Goal: Obtain resource: Download file/media

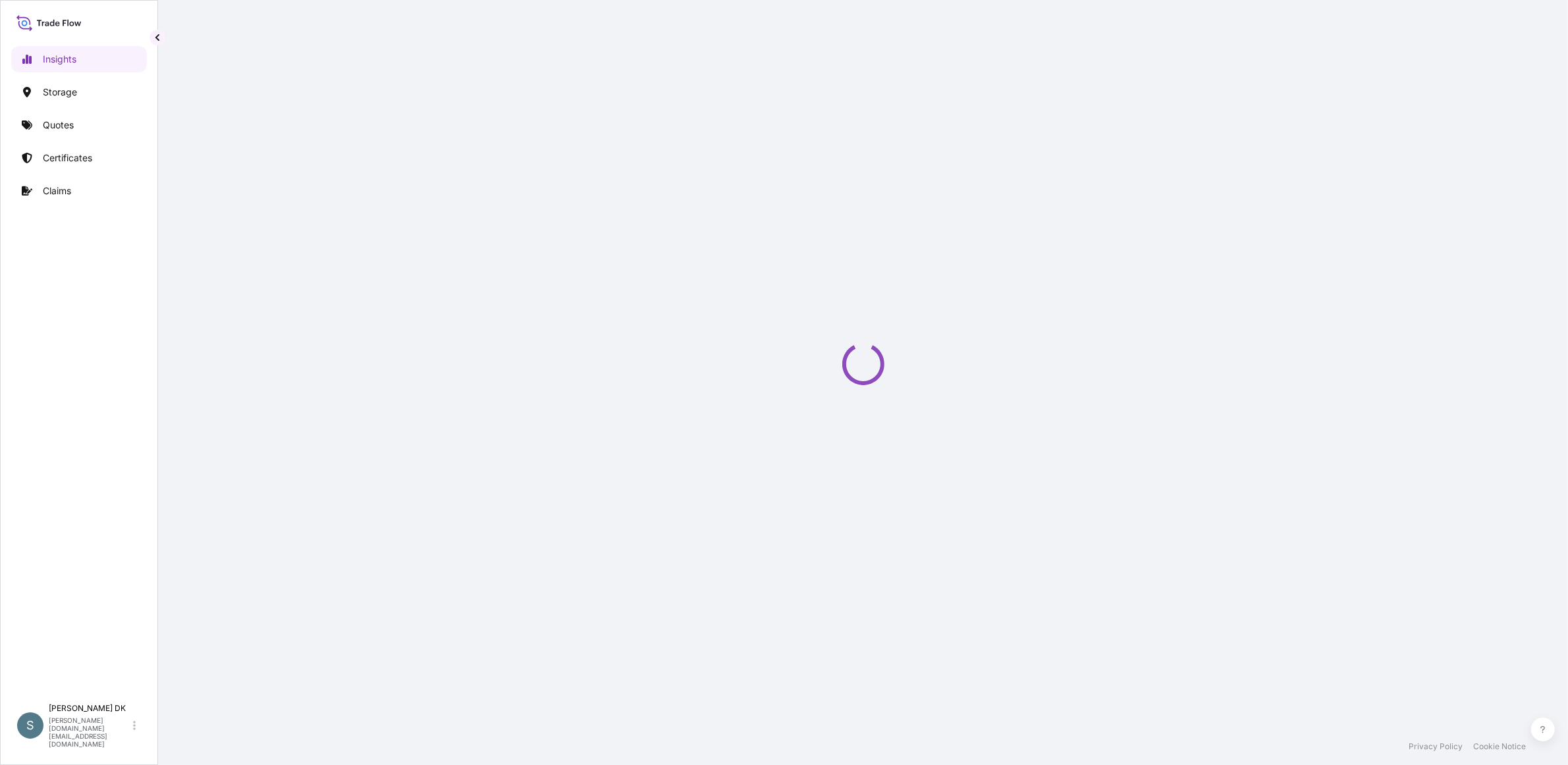
select select "2025"
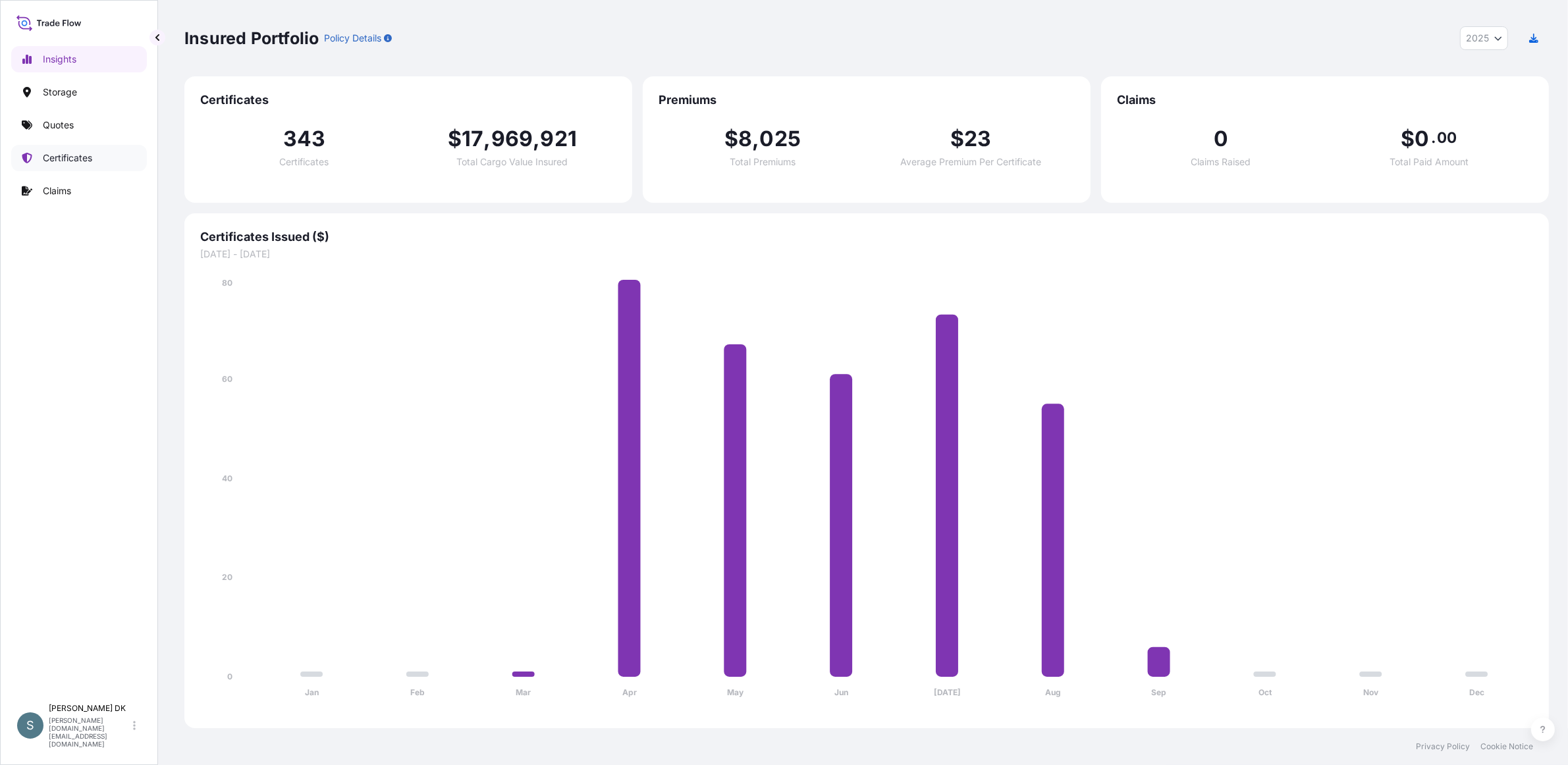
click at [59, 160] on p "Certificates" at bounding box center [67, 157] width 50 height 13
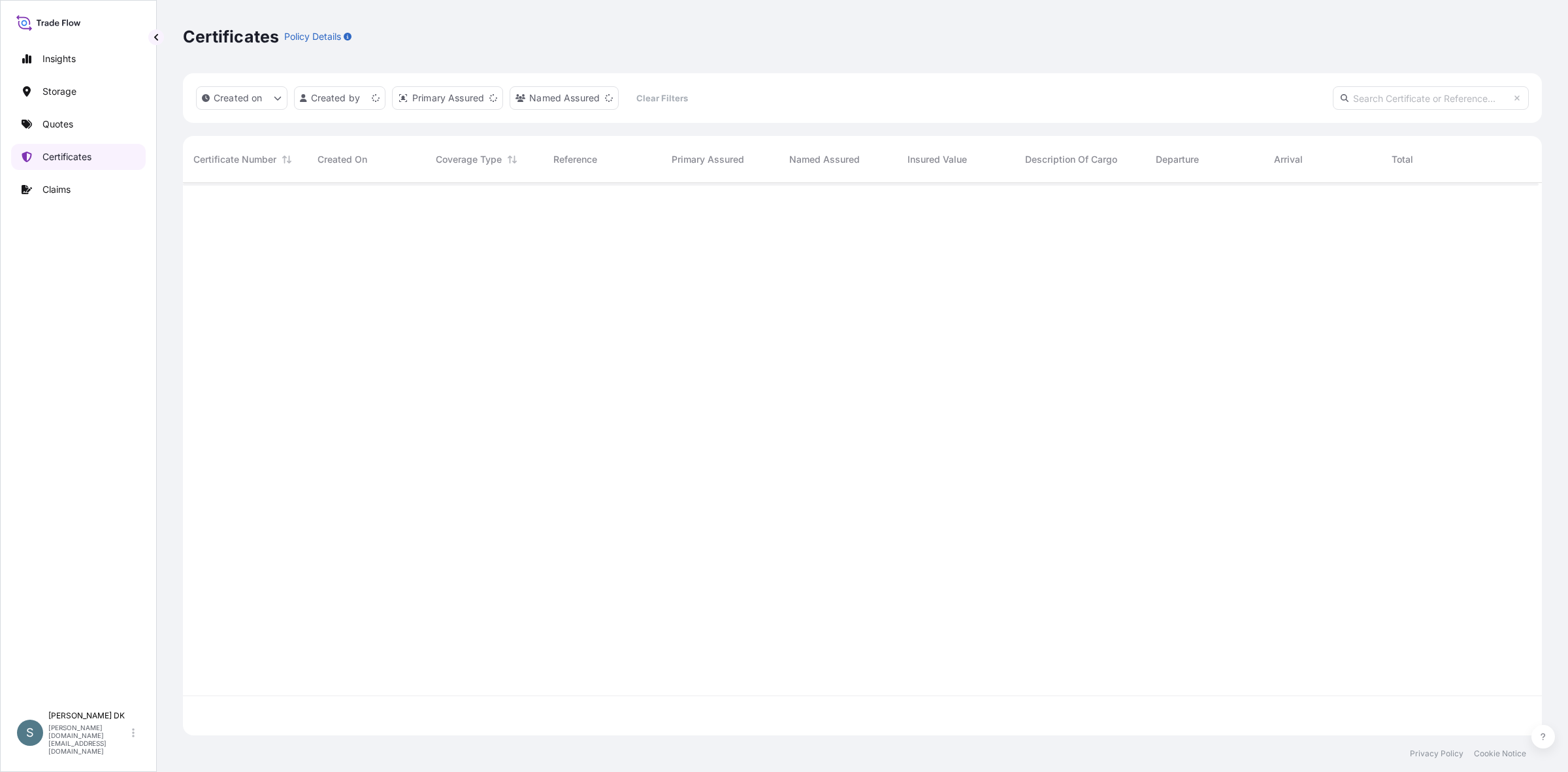
scroll to position [540, 1343]
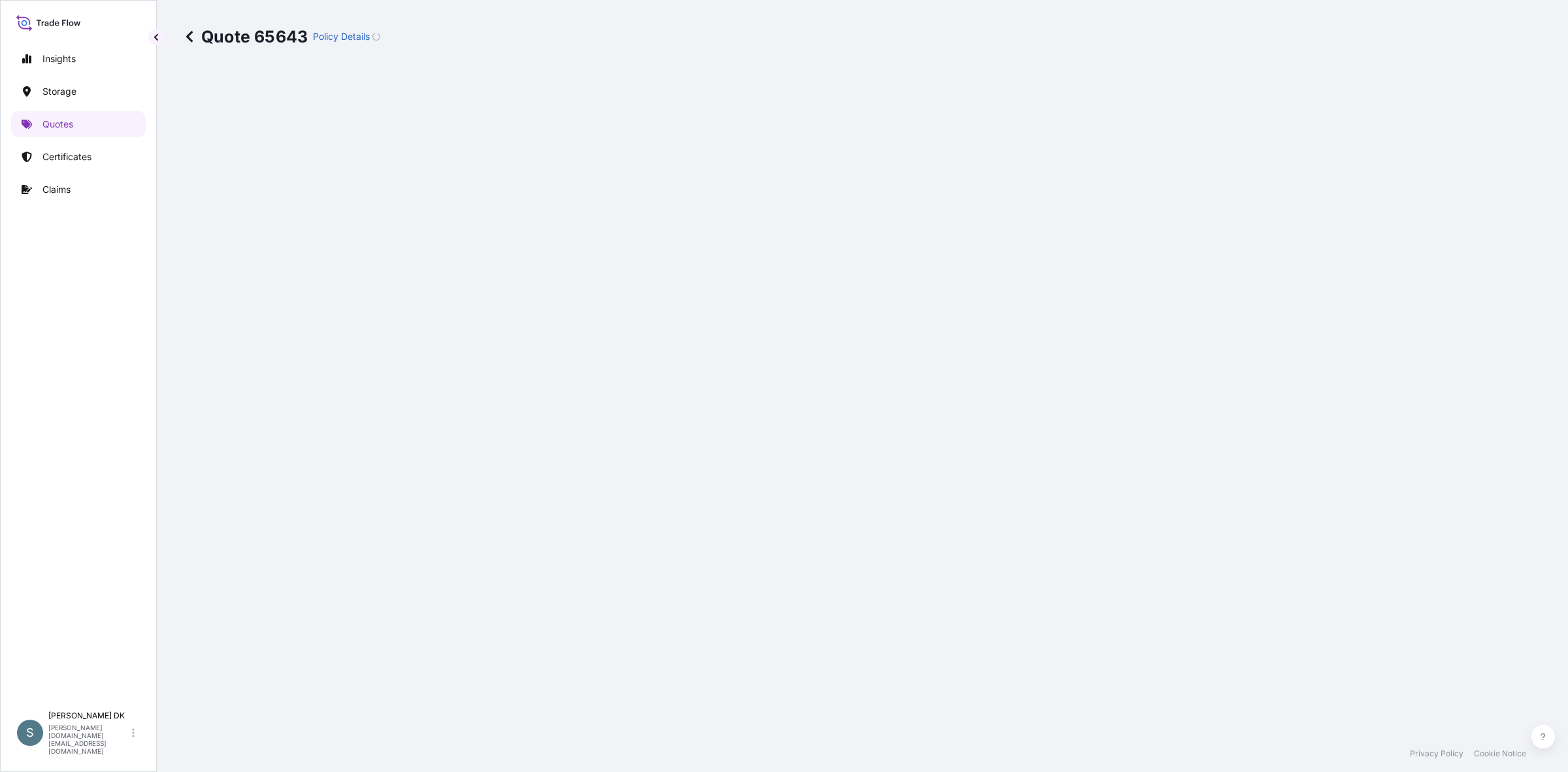
select select "Water"
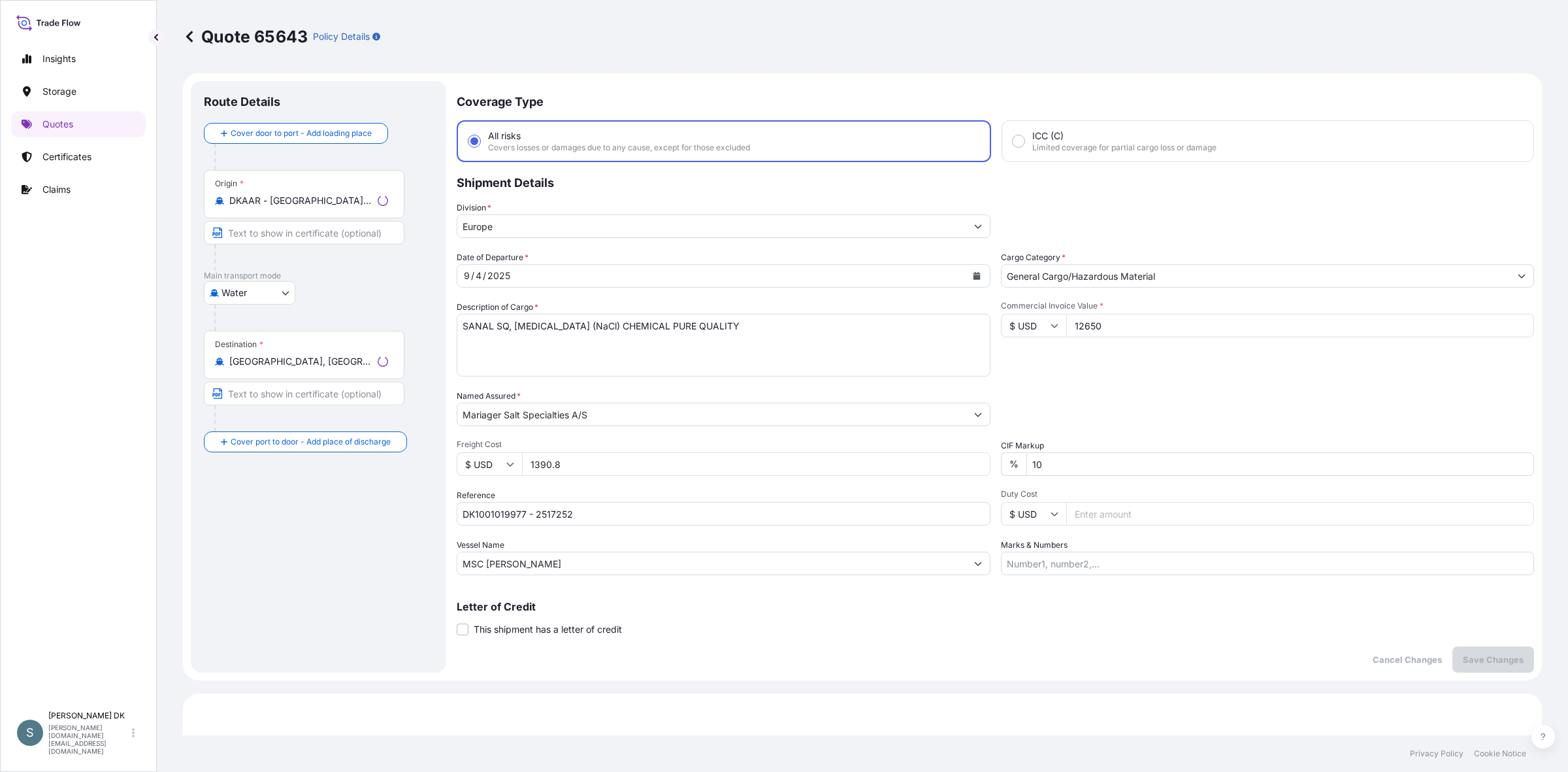
select select "31589"
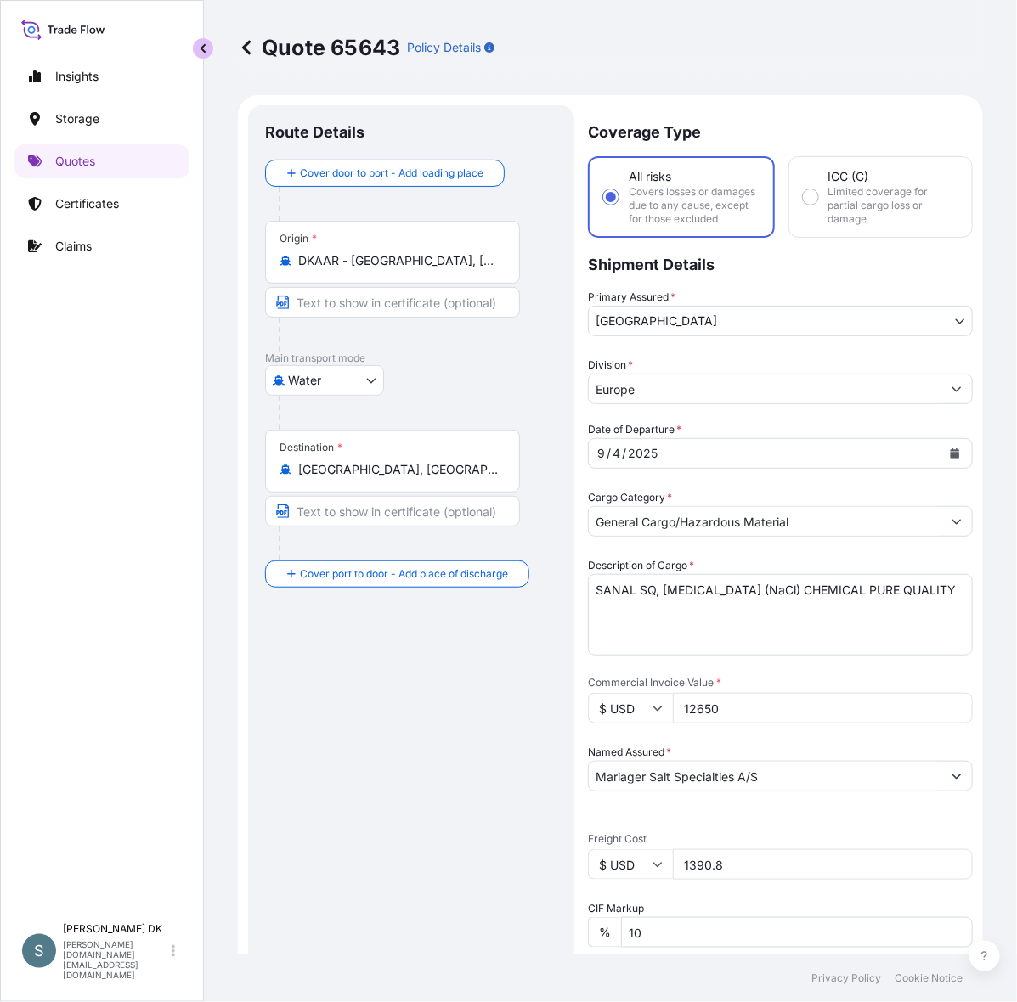
click at [193, 47] on button "button" at bounding box center [203, 48] width 20 height 20
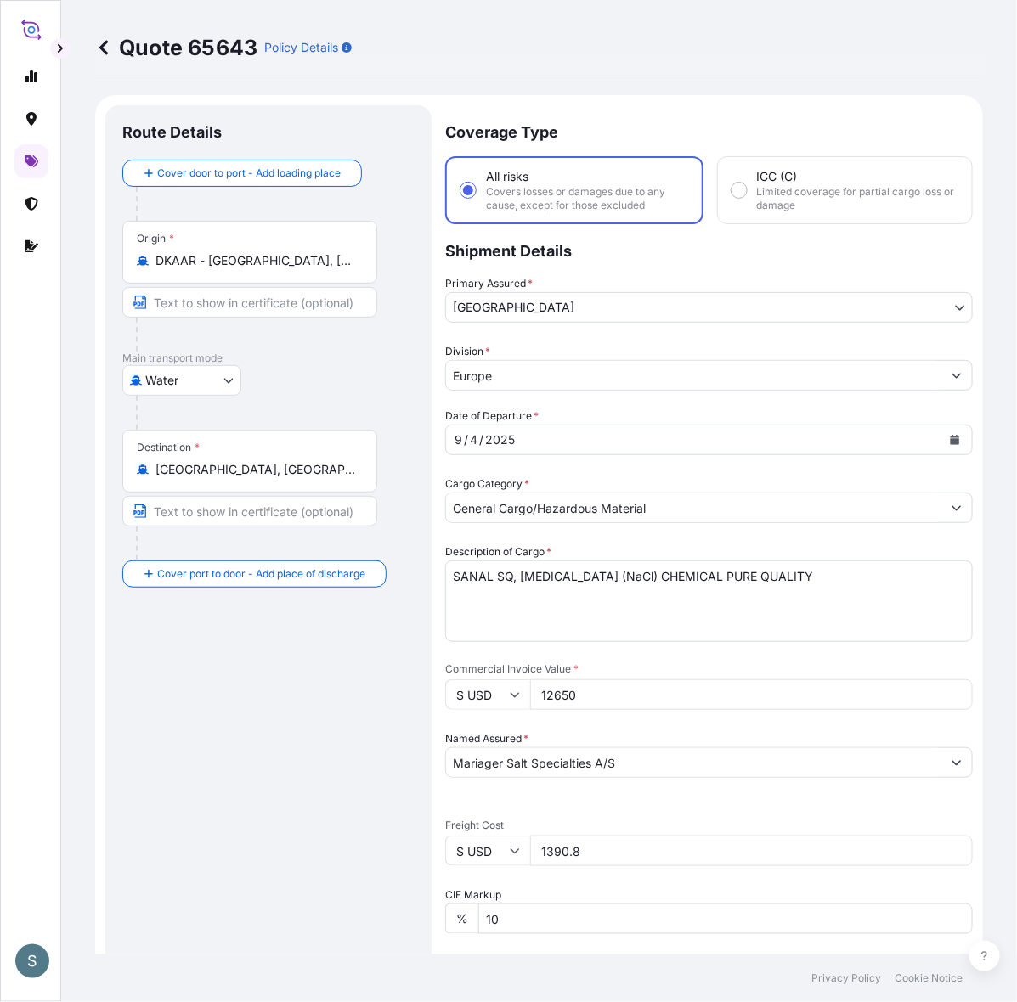
click at [949, 445] on icon "Calendar" at bounding box center [954, 440] width 10 height 10
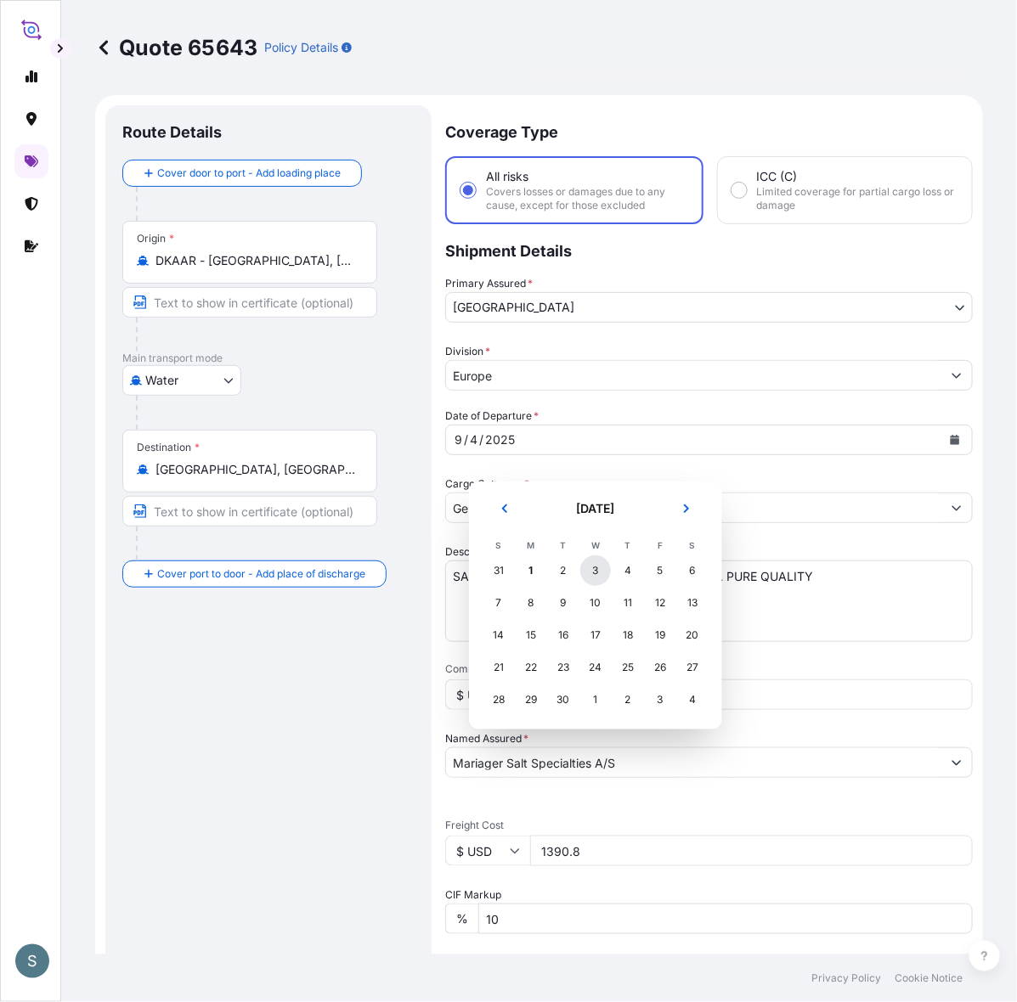
click at [605, 578] on div "3" at bounding box center [595, 570] width 31 height 31
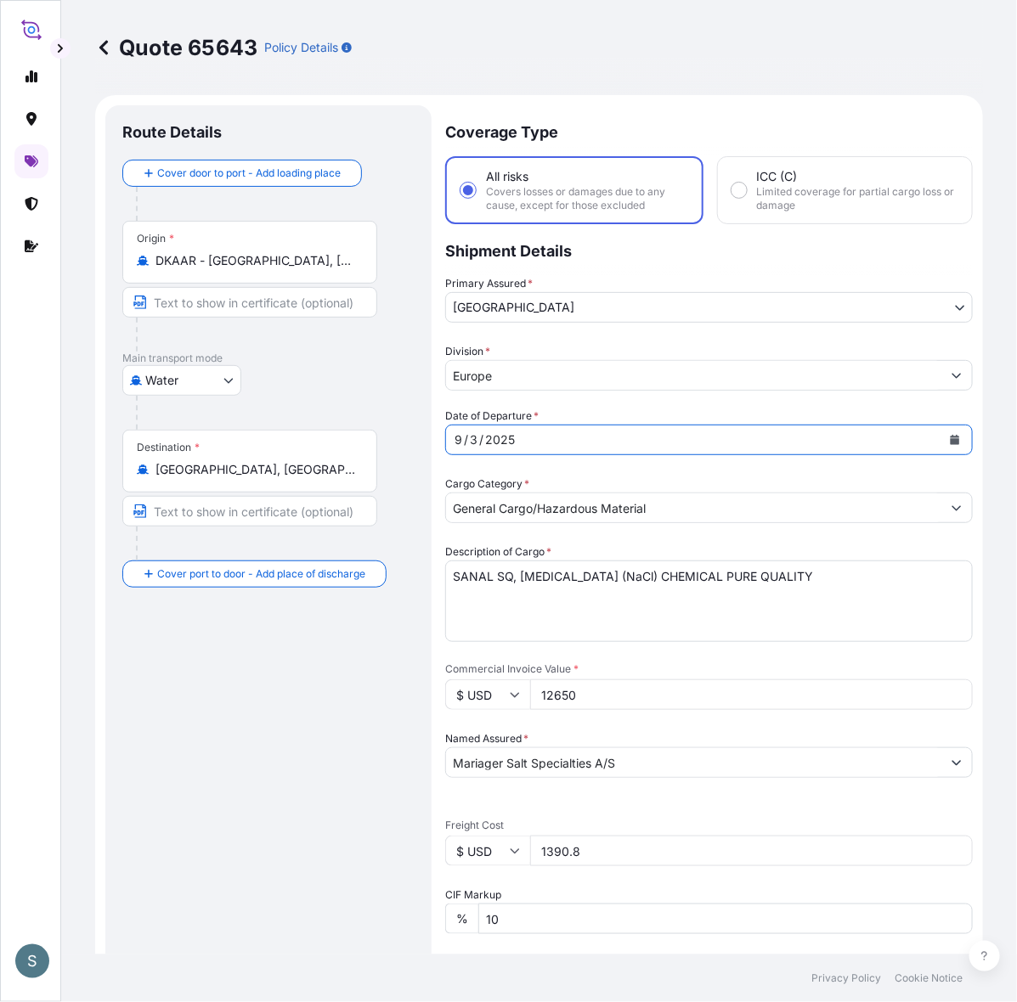
click at [402, 706] on div "Route Details Cover door to port - Add loading place Place of loading Road / [G…" at bounding box center [268, 718] width 292 height 1193
click at [941, 453] on button "Calendar" at bounding box center [954, 439] width 27 height 27
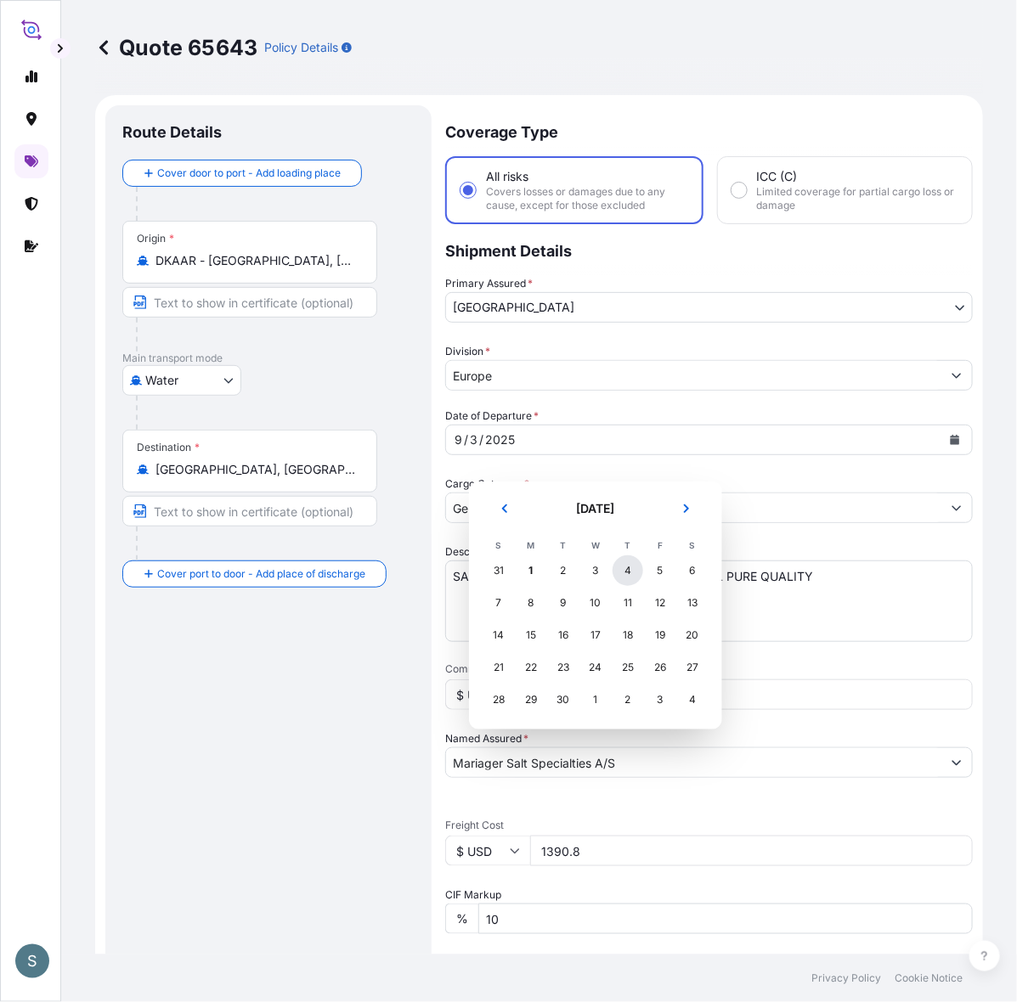
click at [633, 579] on div "4" at bounding box center [627, 570] width 31 height 31
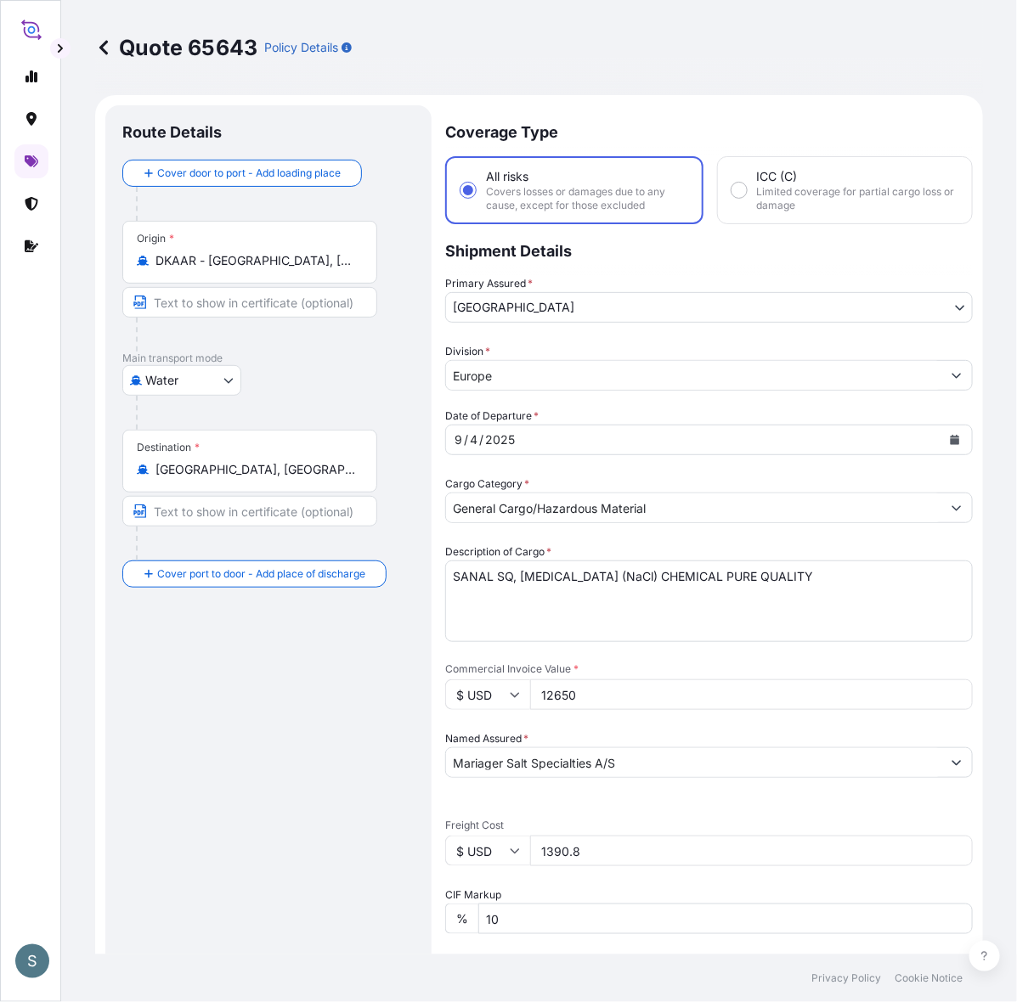
click at [299, 753] on div "Route Details Cover door to port - Add loading place Place of loading Road / [G…" at bounding box center [268, 718] width 292 height 1193
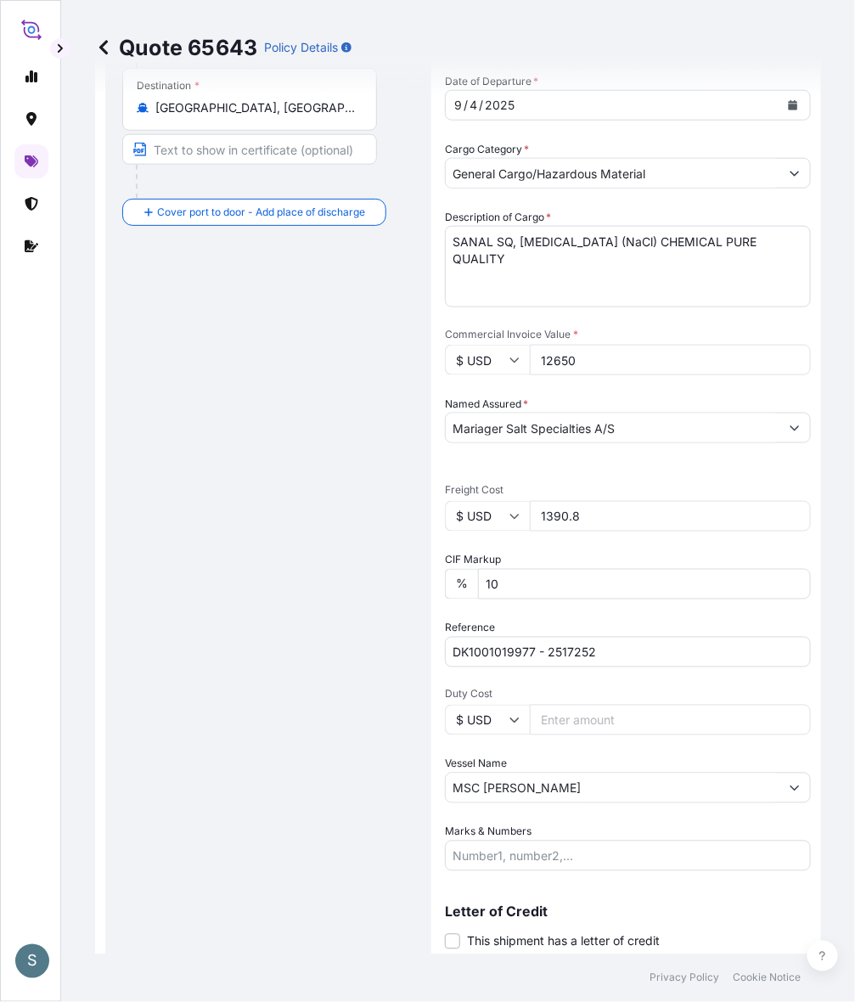
scroll to position [177, 0]
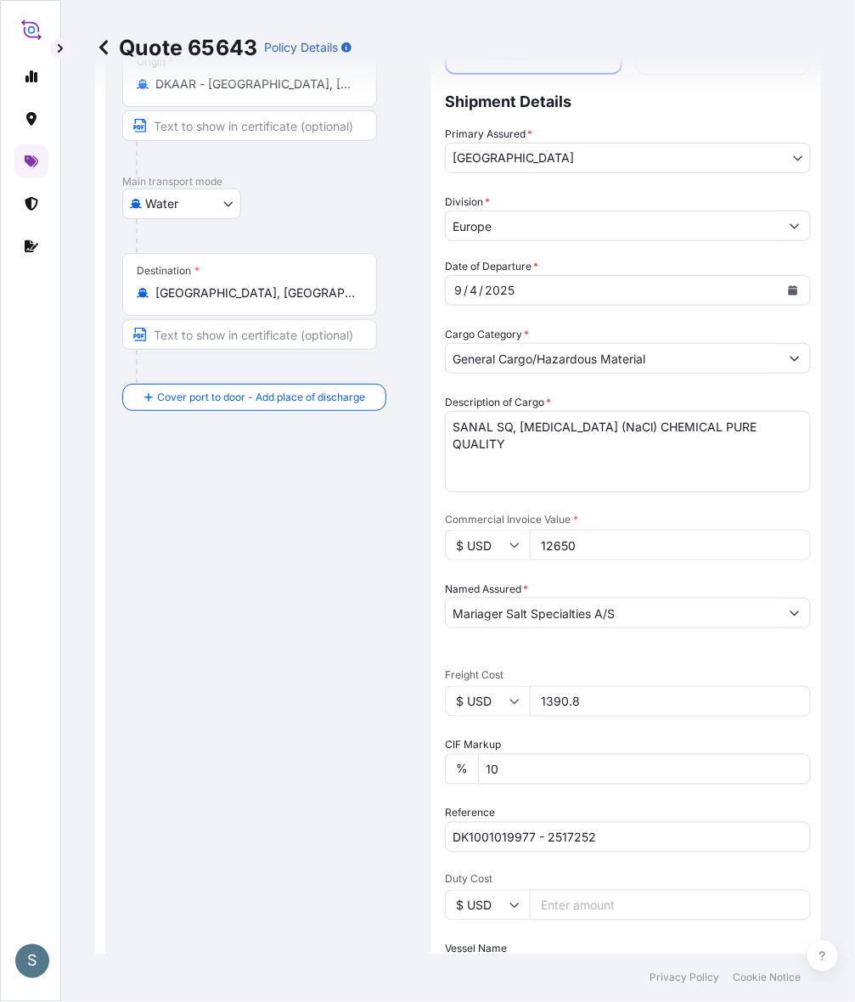
click at [527, 560] on input "$ USD" at bounding box center [487, 545] width 85 height 31
click at [514, 622] on div "€ EUR" at bounding box center [511, 621] width 71 height 32
type input "€ EUR"
click at [308, 600] on div "Route Details Cover door to port - Add loading place Place of loading Road / [G…" at bounding box center [268, 556] width 292 height 1220
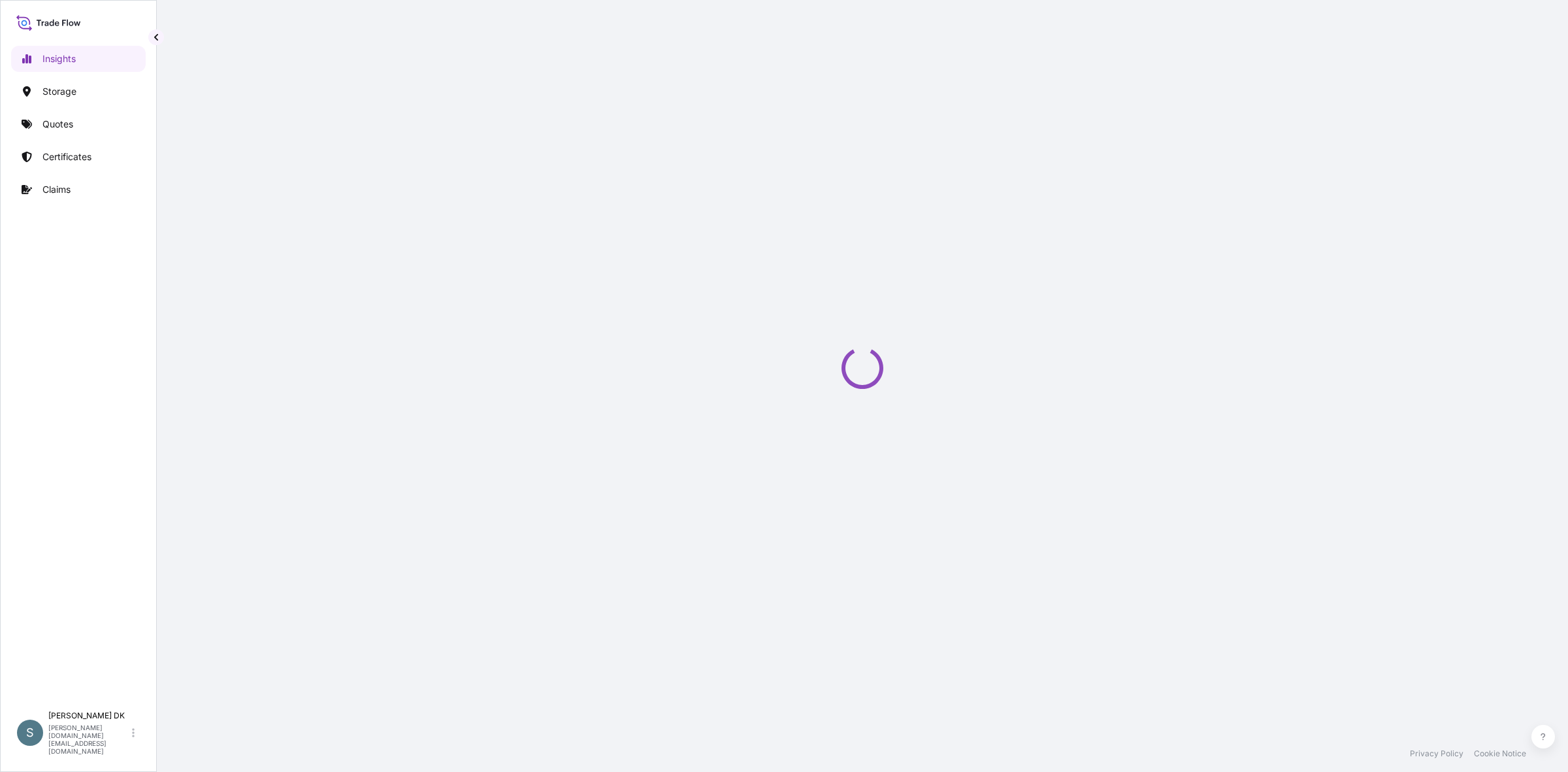
select select "2025"
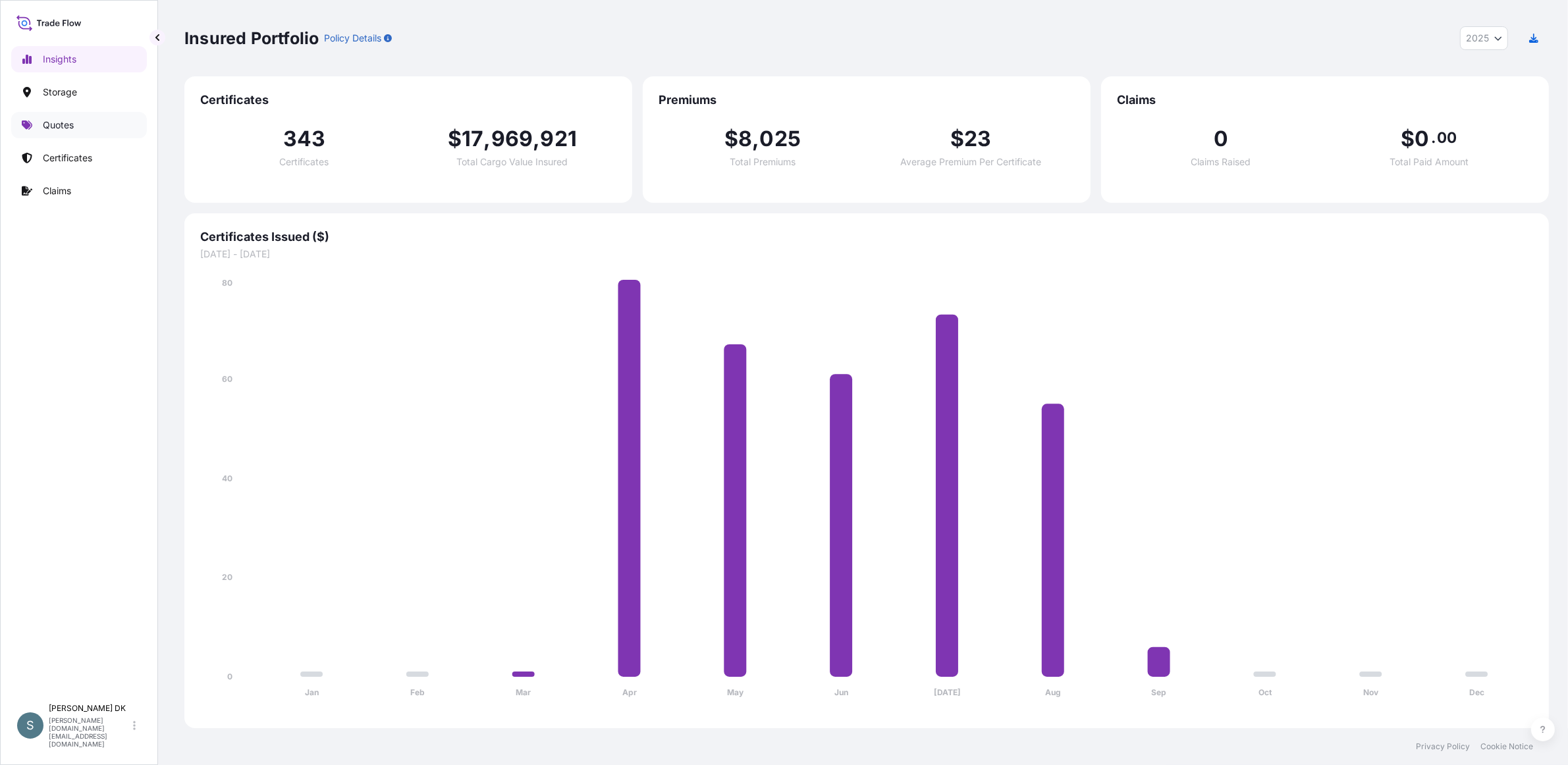
click at [43, 133] on link "Quotes" at bounding box center [78, 125] width 136 height 26
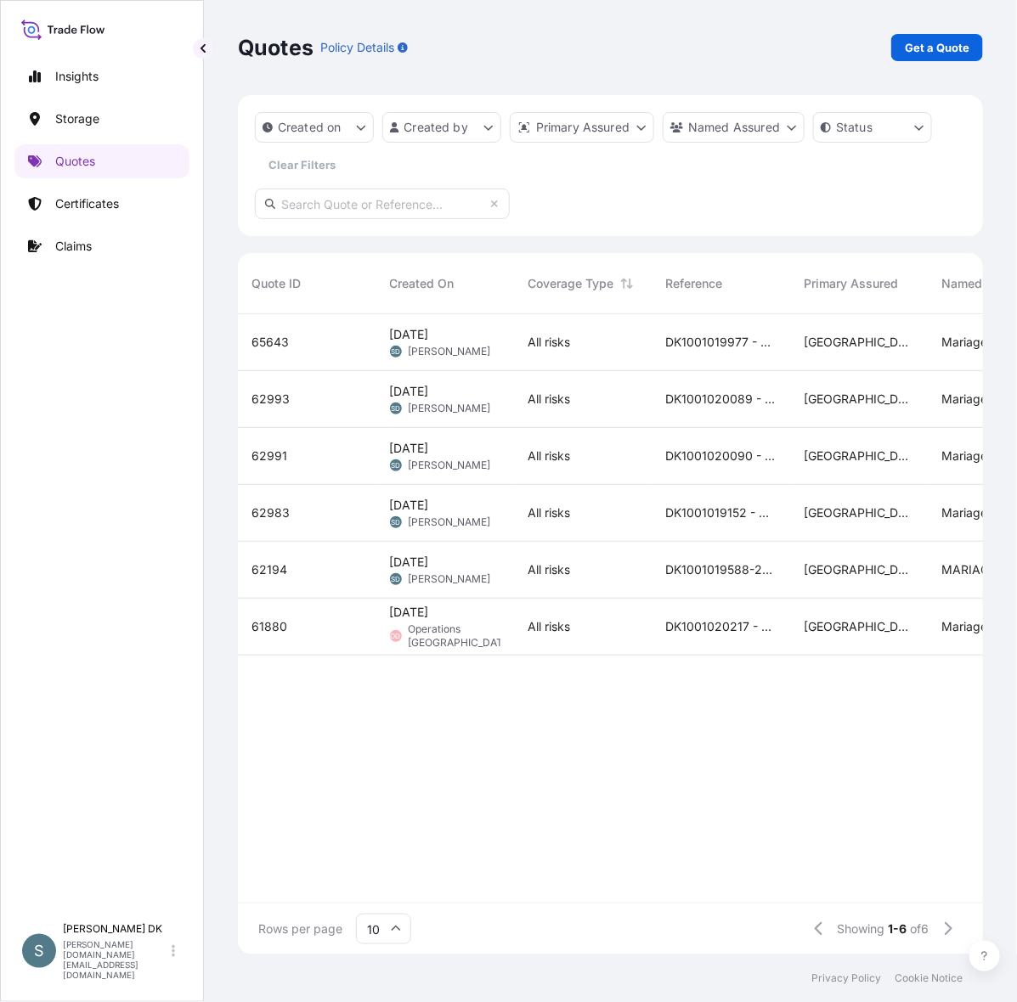
scroll to position [15, 17]
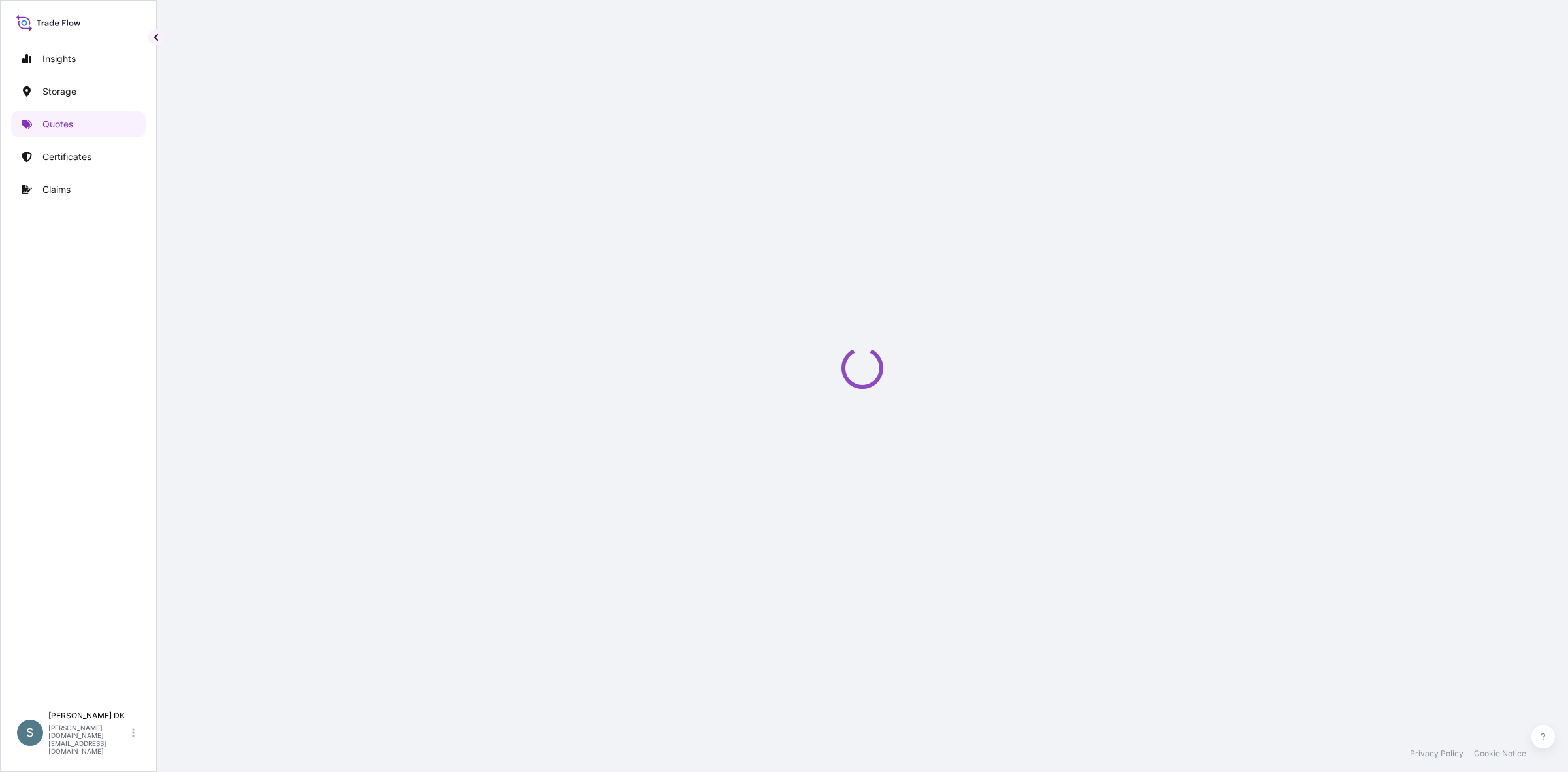
select select "Water"
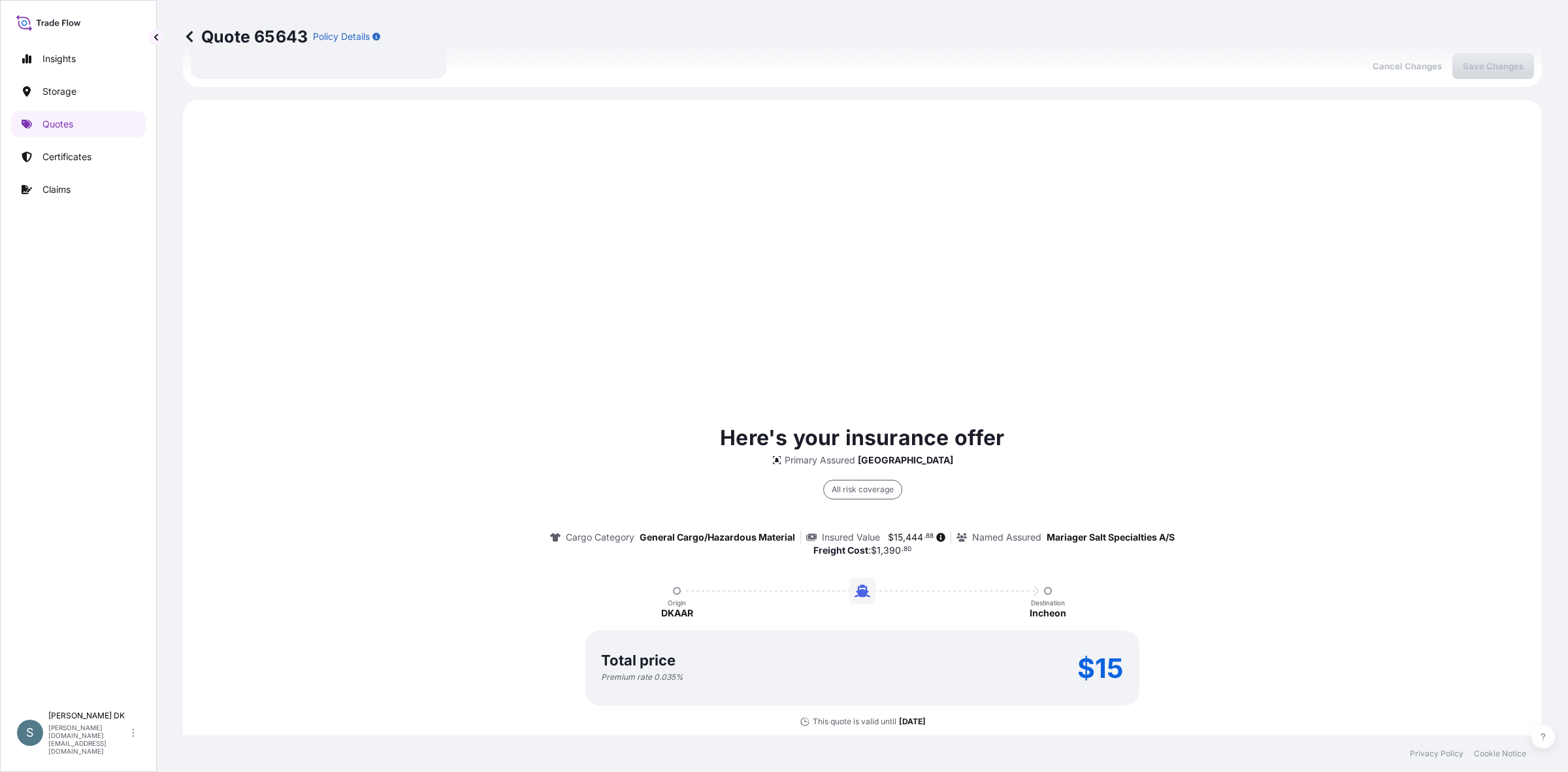
scroll to position [657, 0]
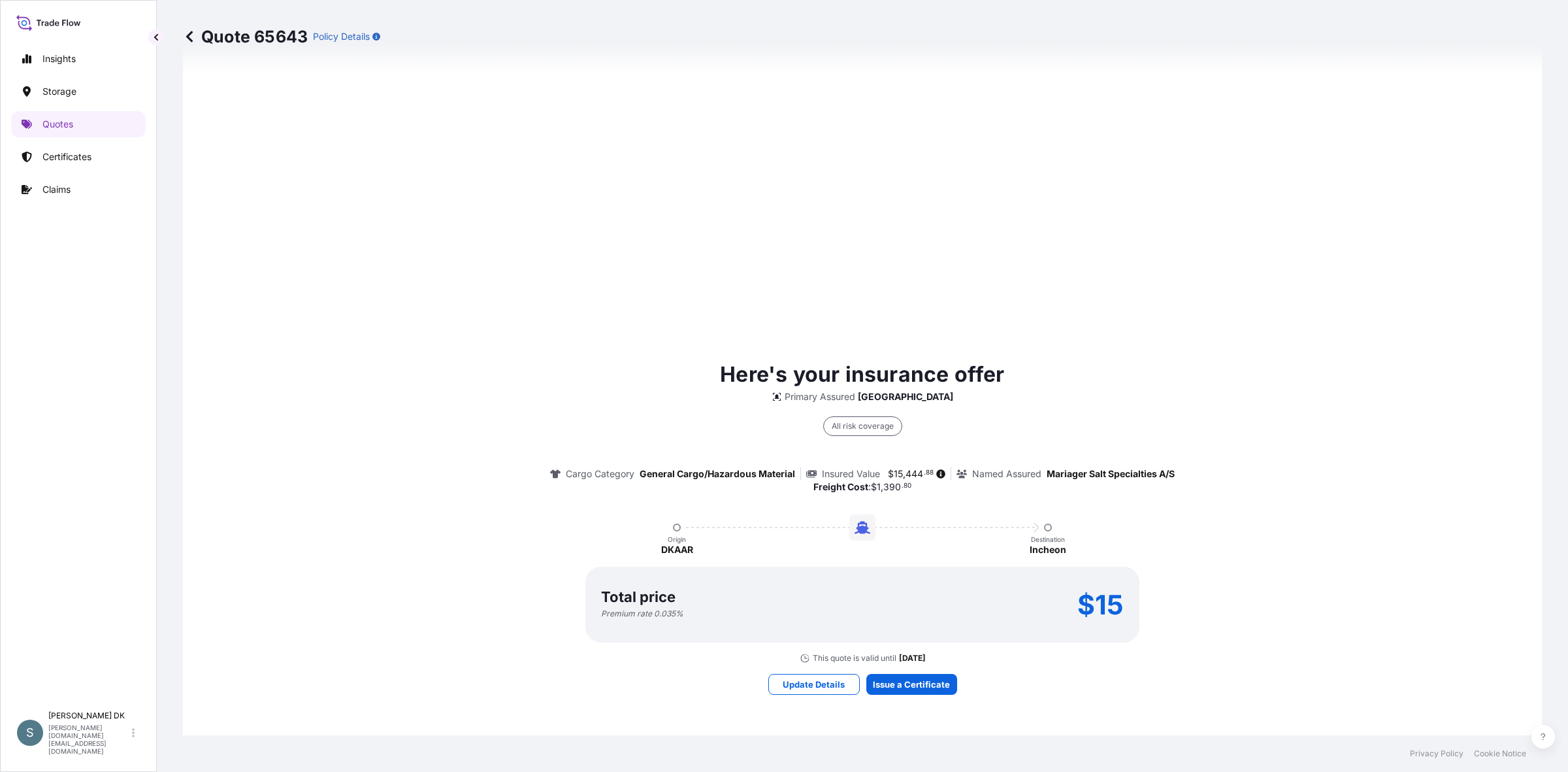
select select "31589"
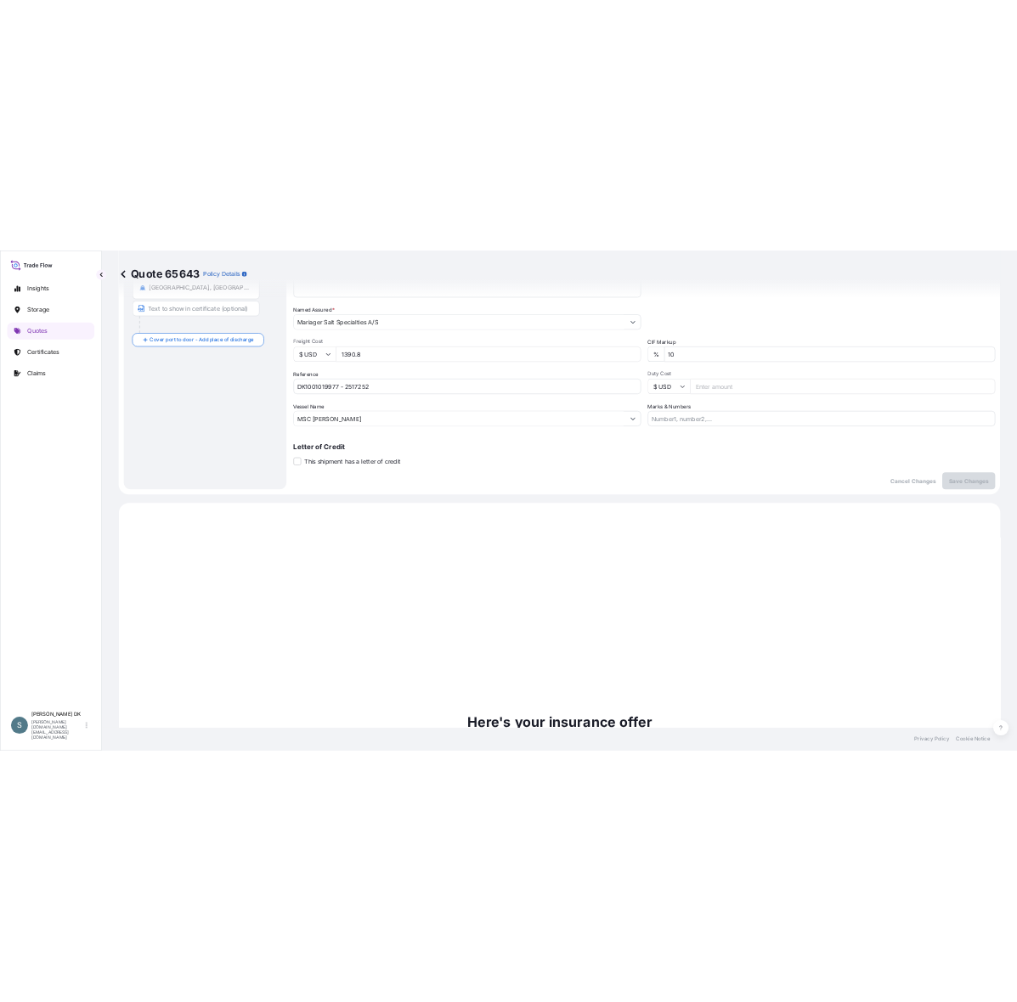
scroll to position [0, 0]
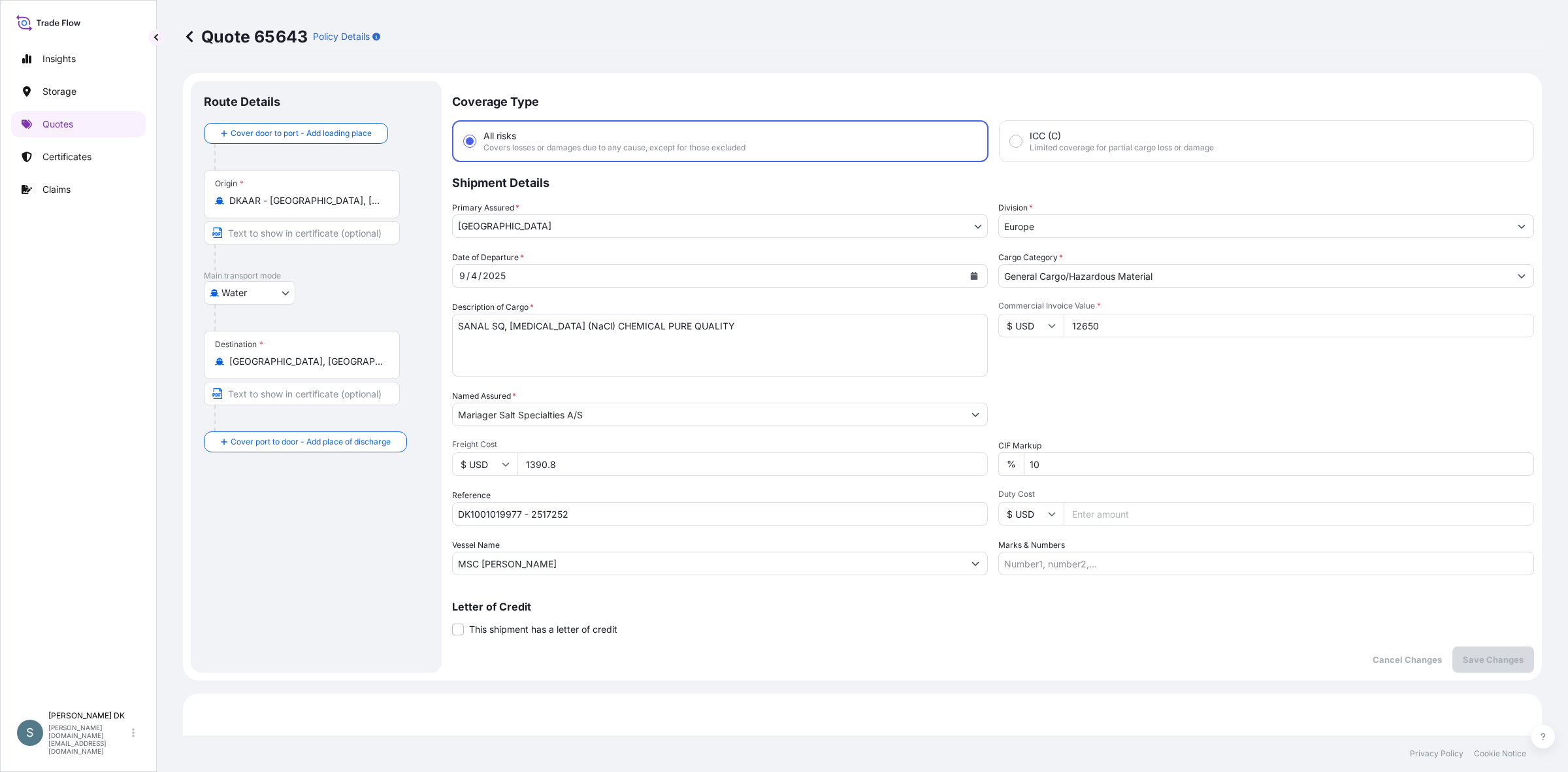
click at [499, 476] on input "$ USD" at bounding box center [485, 464] width 65 height 24
click at [1046, 426] on div "Packing Category Type to search a container mode Please select a primary mode o…" at bounding box center [1266, 408] width 535 height 37
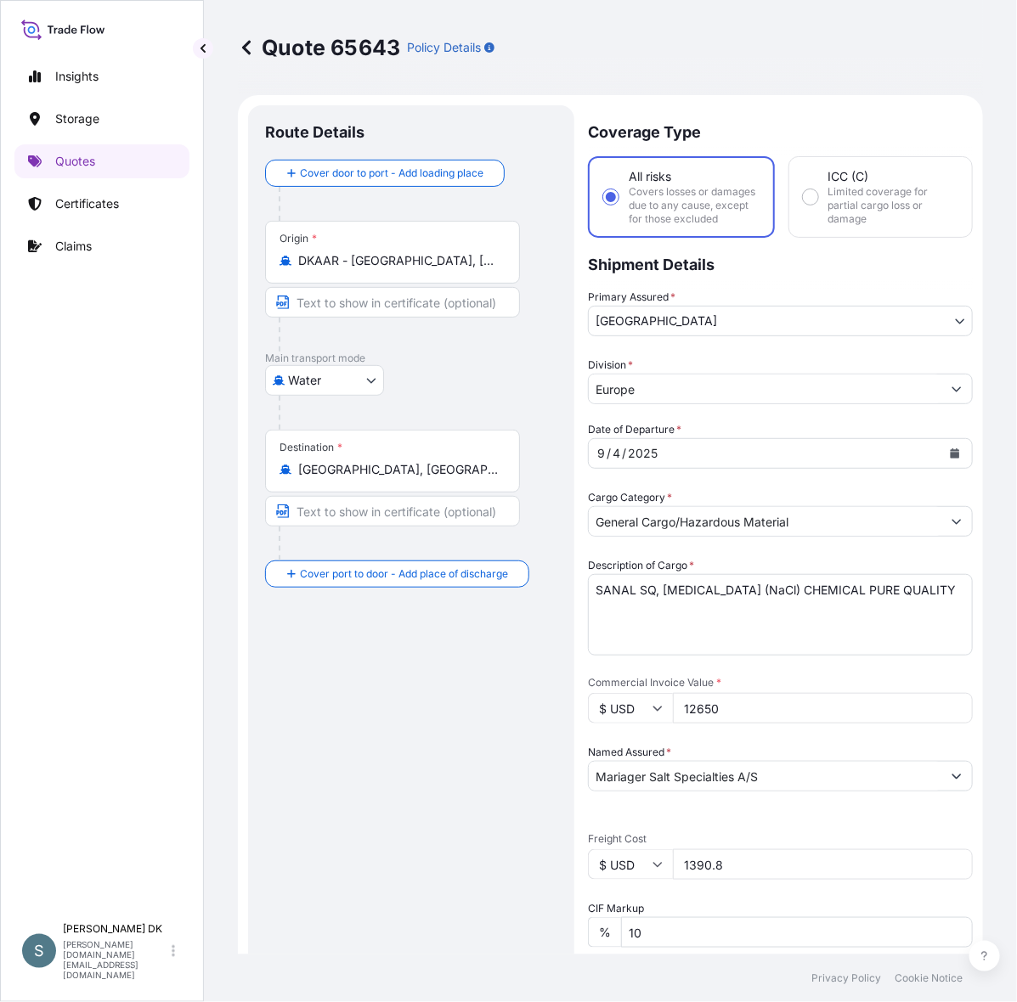
click at [249, 975] on footer "Privacy Policy Cookie Notice" at bounding box center [610, 979] width 813 height 48
drag, startPoint x: 317, startPoint y: 999, endPoint x: 423, endPoint y: 994, distance: 106.3
click at [362, 999] on footer "Privacy Policy Cookie Notice" at bounding box center [610, 979] width 813 height 48
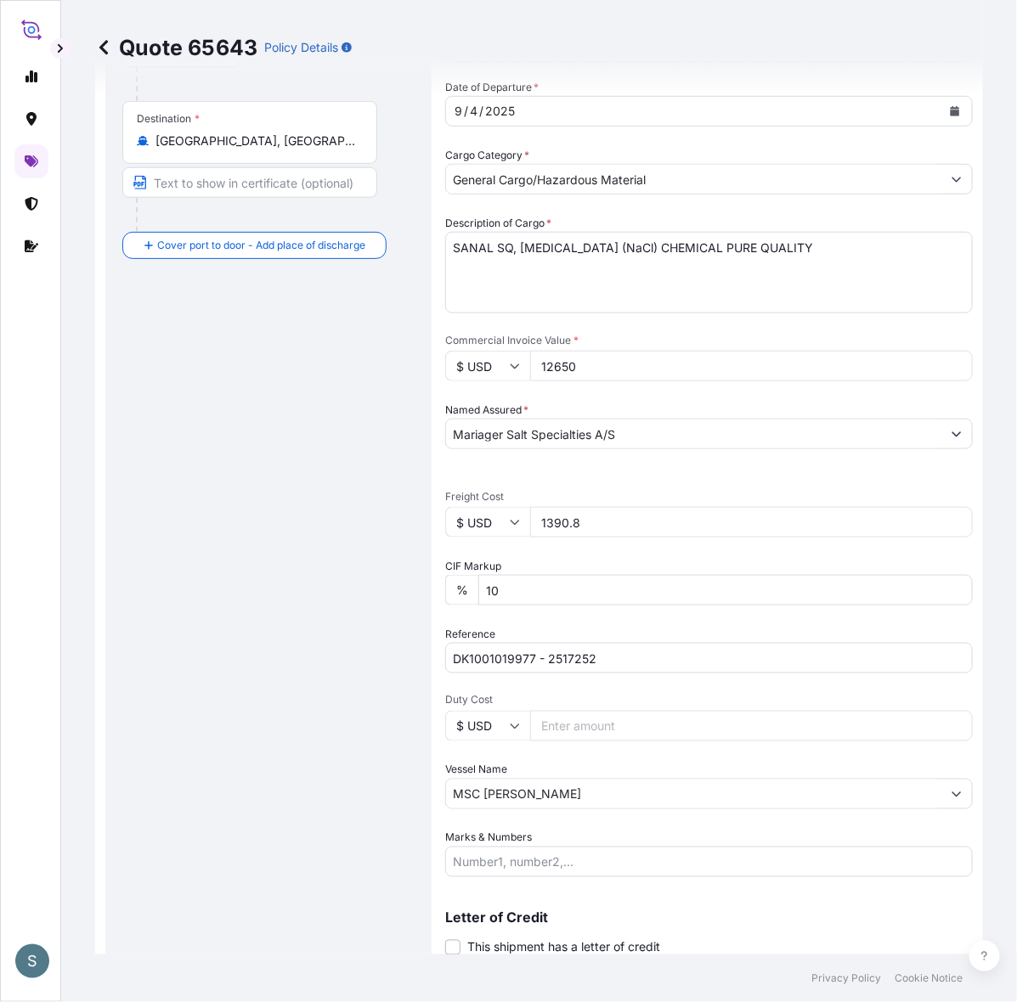
scroll to position [353, 0]
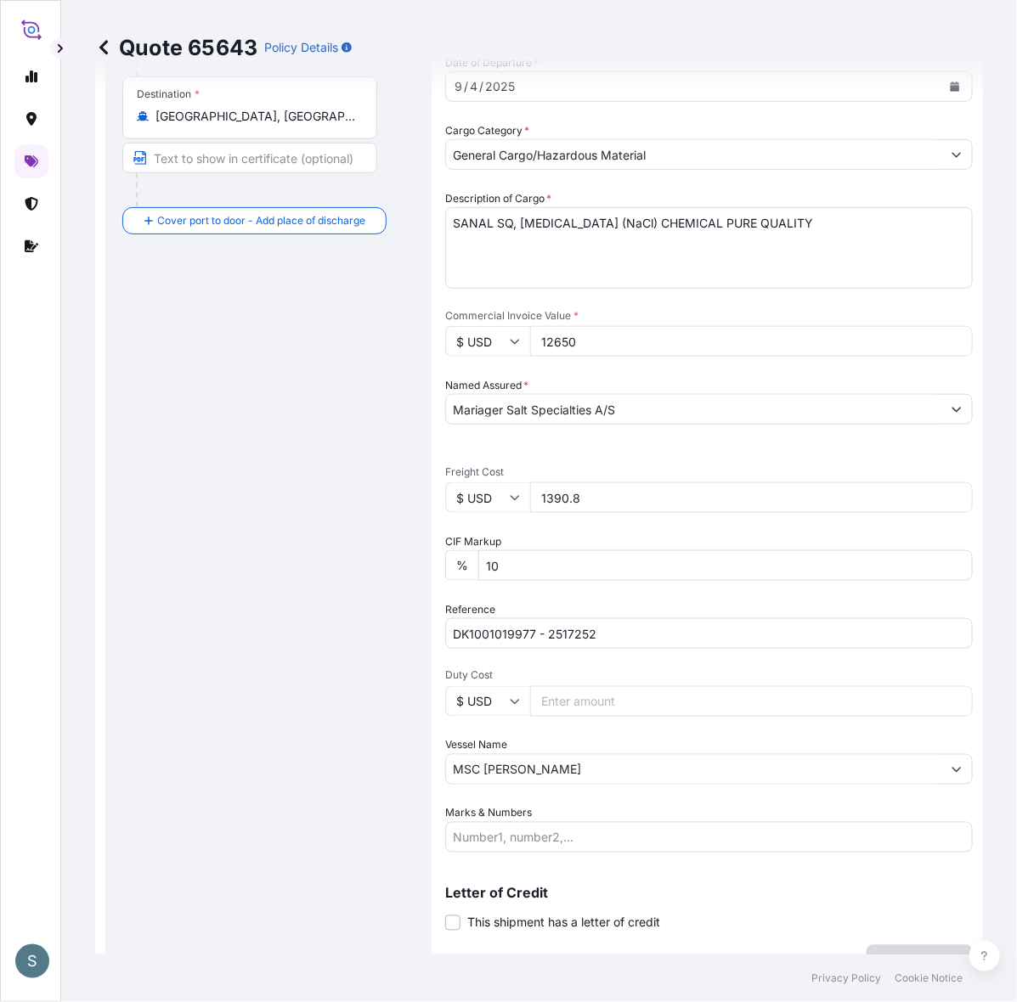
click at [519, 513] on input "$ USD" at bounding box center [487, 497] width 85 height 31
click at [493, 575] on div "€ EUR" at bounding box center [511, 580] width 71 height 32
type input "€ EUR"
click at [518, 357] on input "$ USD" at bounding box center [487, 341] width 85 height 31
click at [516, 414] on div "€ EUR" at bounding box center [511, 419] width 71 height 32
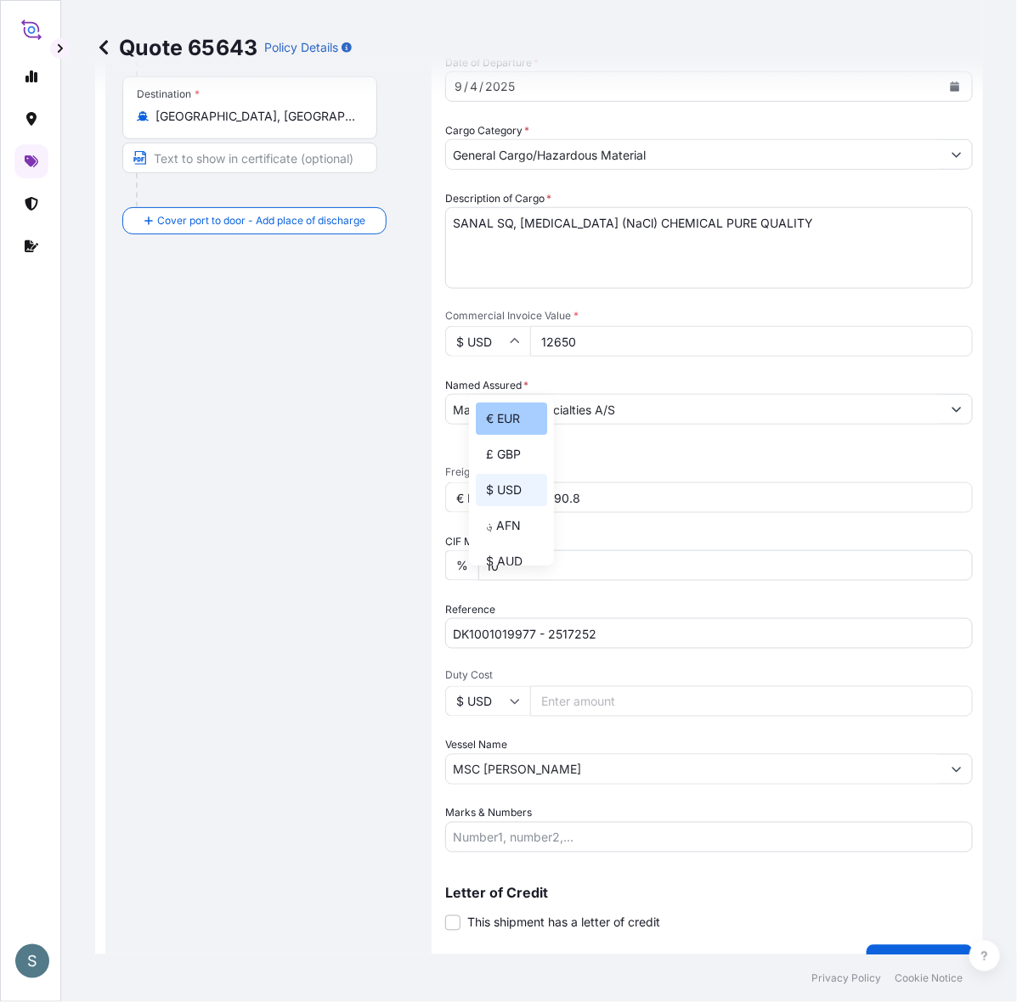
type input "€ EUR"
click at [628, 513] on input "1390.8" at bounding box center [751, 497] width 442 height 31
click at [403, 596] on div "Route Details Cover door to port - Add loading place Place of loading Road / [G…" at bounding box center [268, 365] width 292 height 1193
drag, startPoint x: 638, startPoint y: 538, endPoint x: 562, endPoint y: 538, distance: 75.6
click at [566, 513] on input "1390.8" at bounding box center [751, 497] width 442 height 31
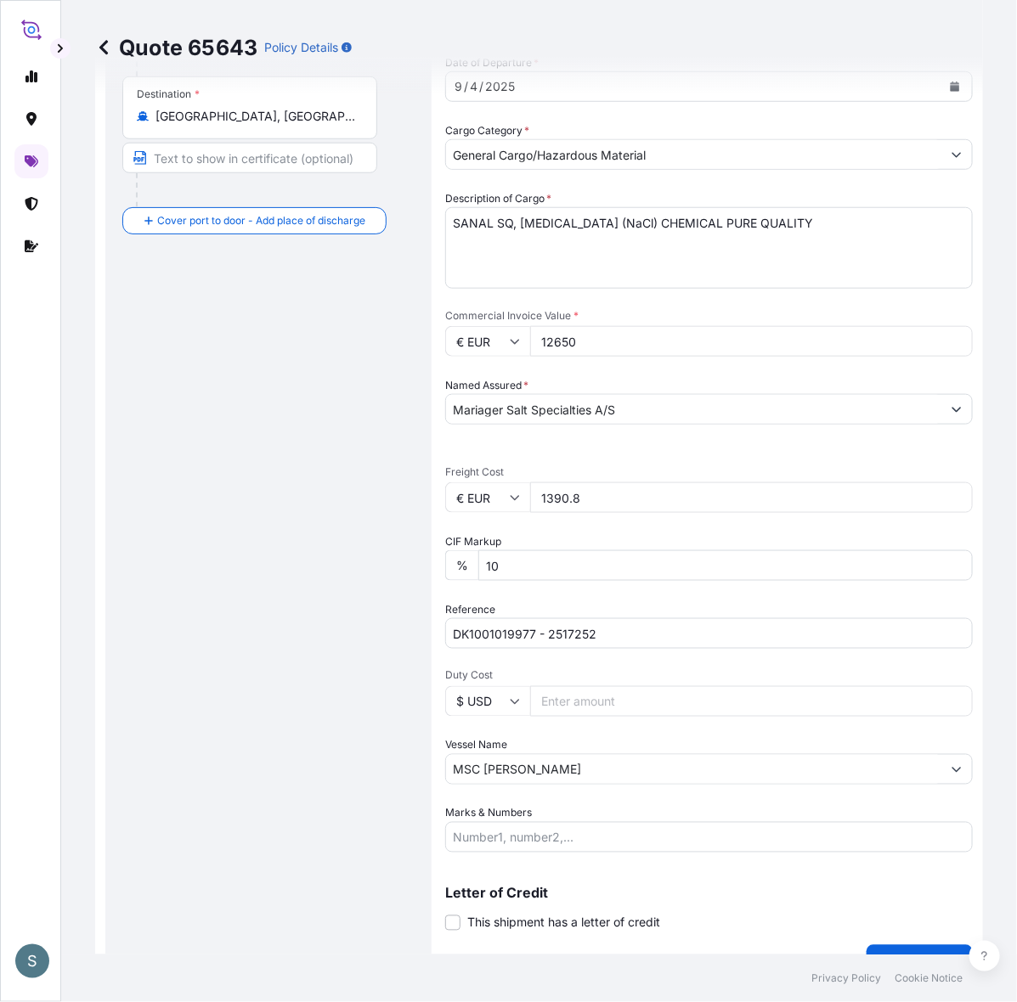
paste input "253.11"
type input "1253.11"
click at [358, 601] on div "Route Details Cover door to port - Add loading place Place of loading Road / [G…" at bounding box center [268, 365] width 292 height 1193
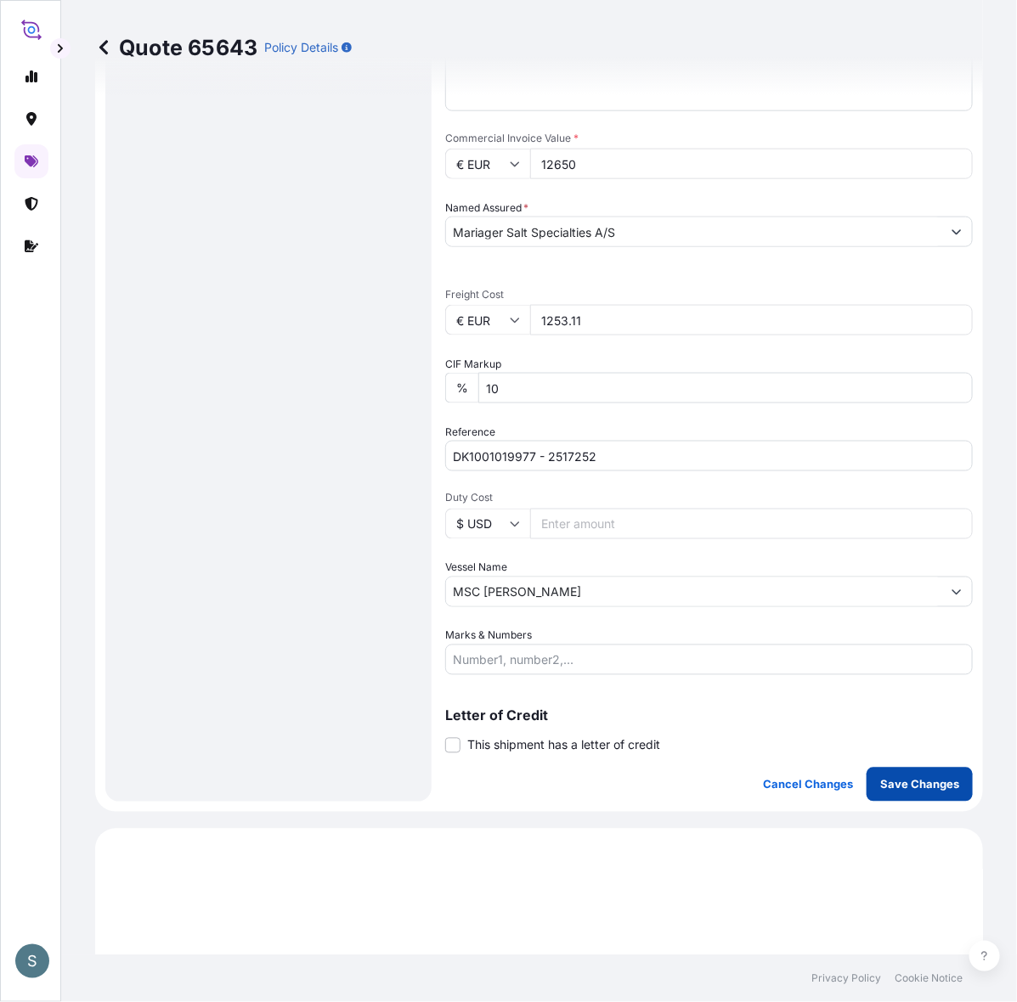
click at [880, 793] on p "Save Changes" at bounding box center [919, 784] width 79 height 17
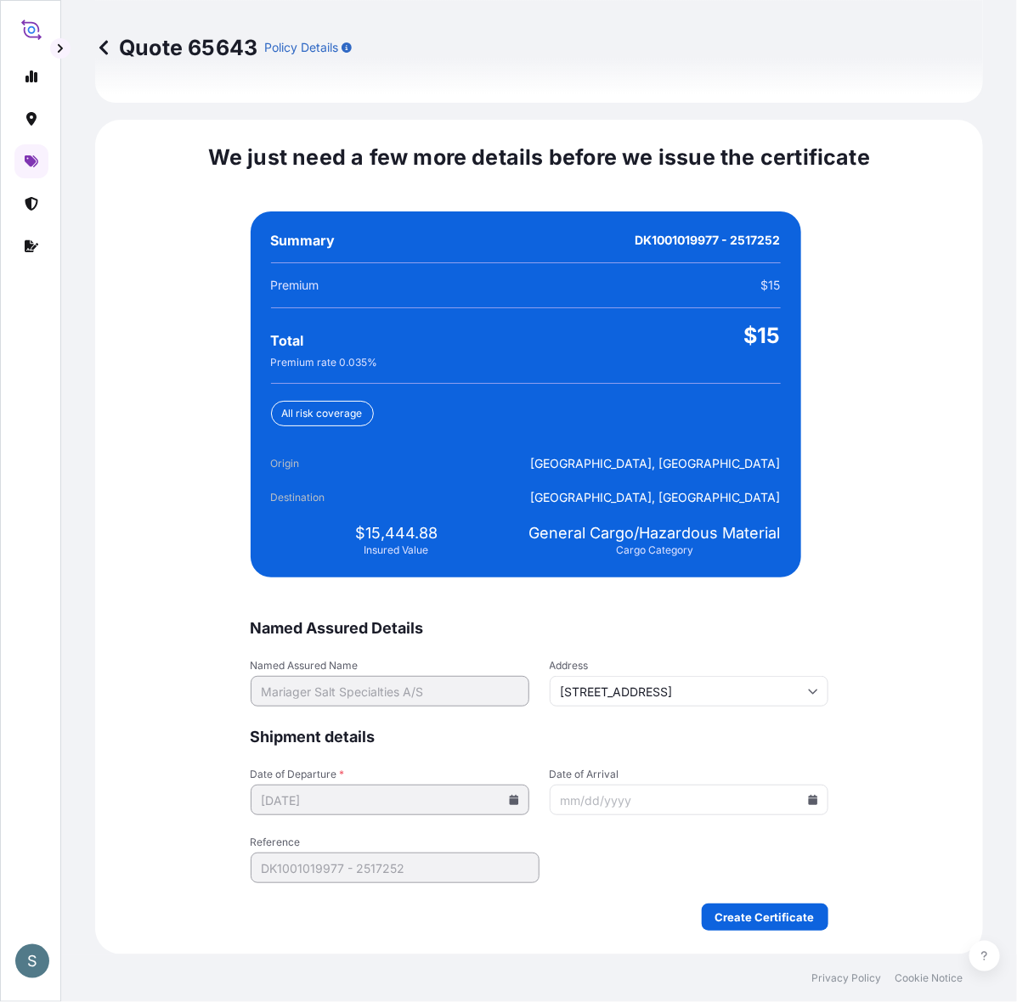
scroll to position [4038, 0]
select select "Water"
select select "31589"
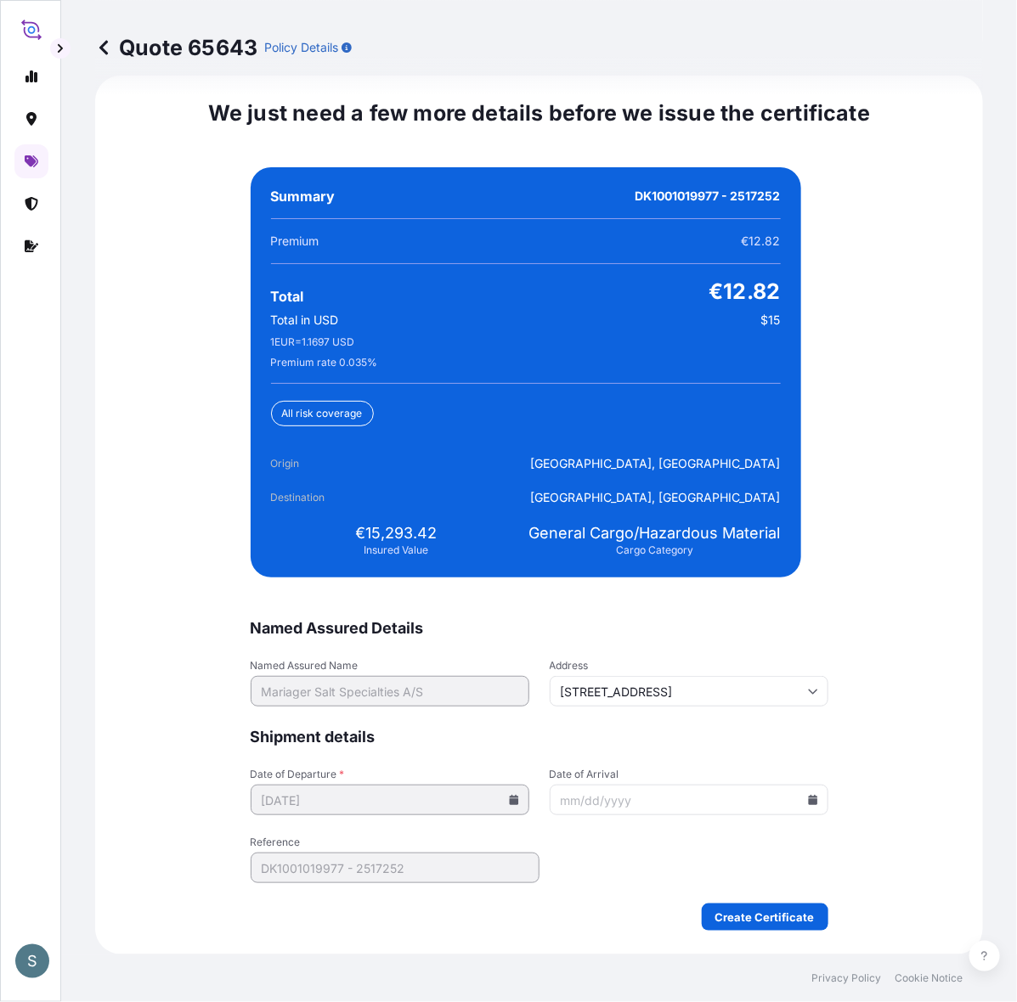
scroll to position [4110, 0]
click at [808, 805] on icon at bounding box center [813, 800] width 10 height 10
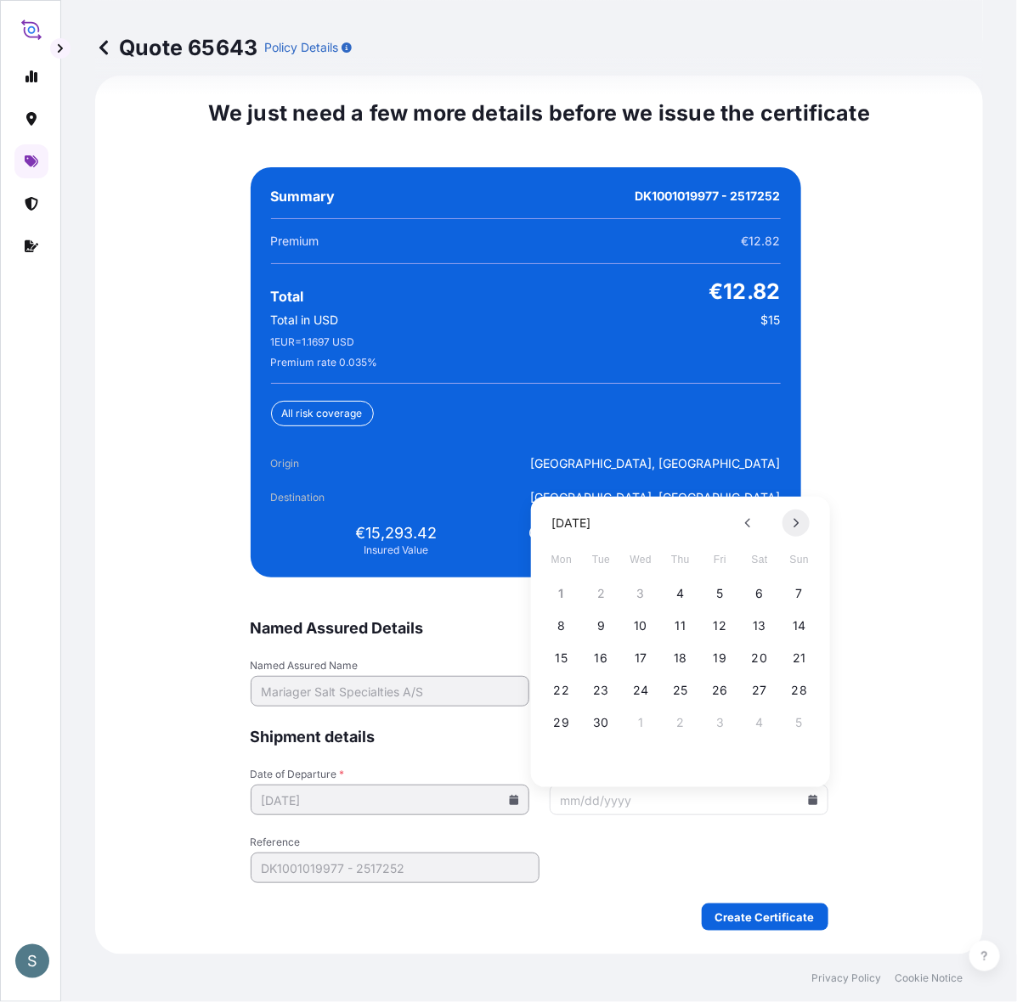
click at [805, 523] on button at bounding box center [795, 523] width 27 height 27
click at [686, 659] on button "13" at bounding box center [680, 658] width 27 height 27
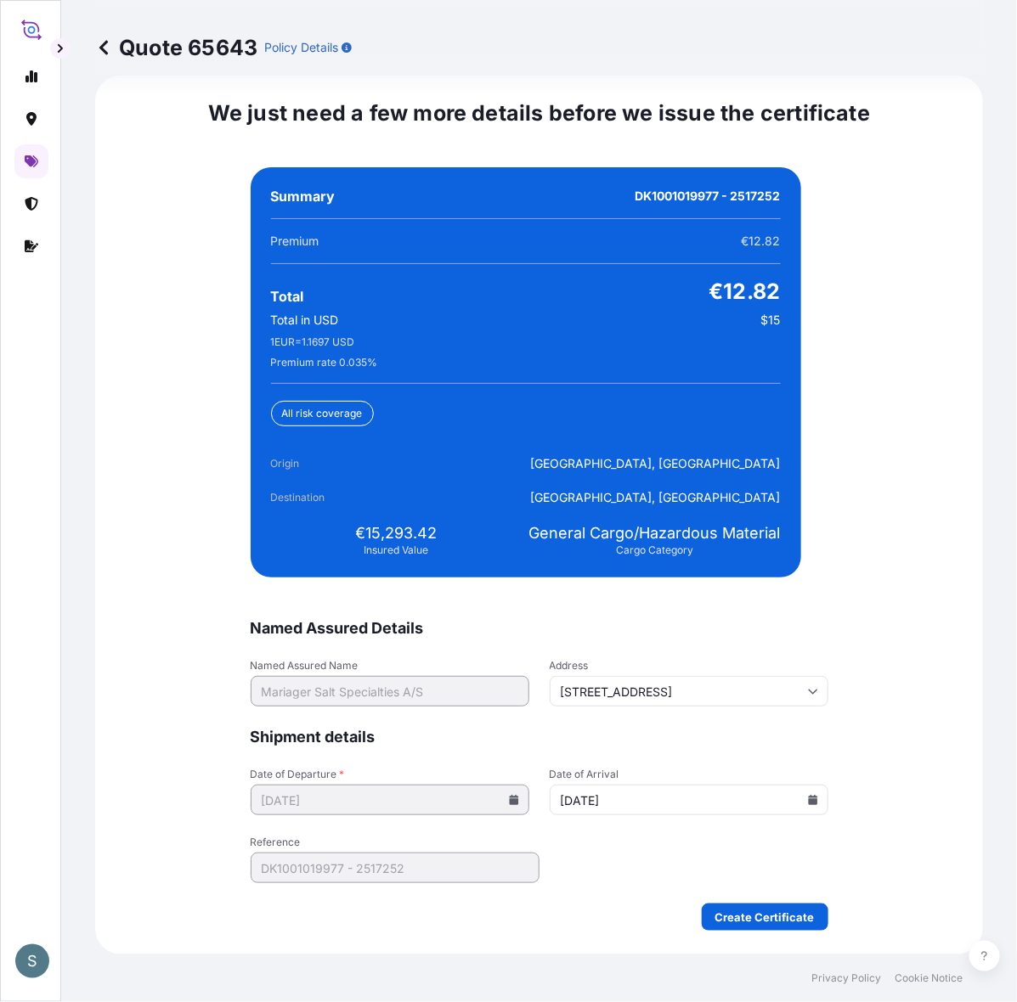
click at [865, 787] on div "We just need a few more details before we issue the certificate Named Assured D…" at bounding box center [538, 515] width 887 height 879
click at [808, 805] on icon at bounding box center [812, 800] width 9 height 10
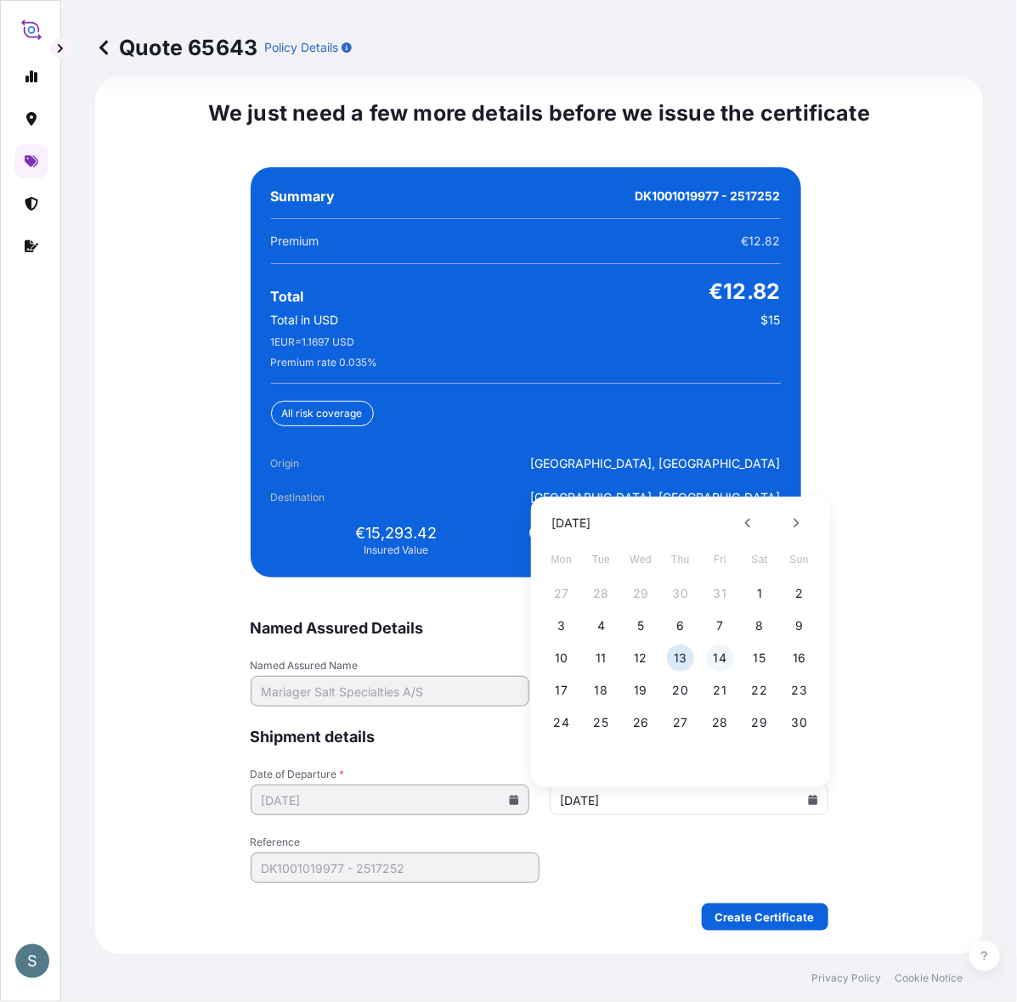
click at [724, 662] on button "14" at bounding box center [720, 658] width 27 height 27
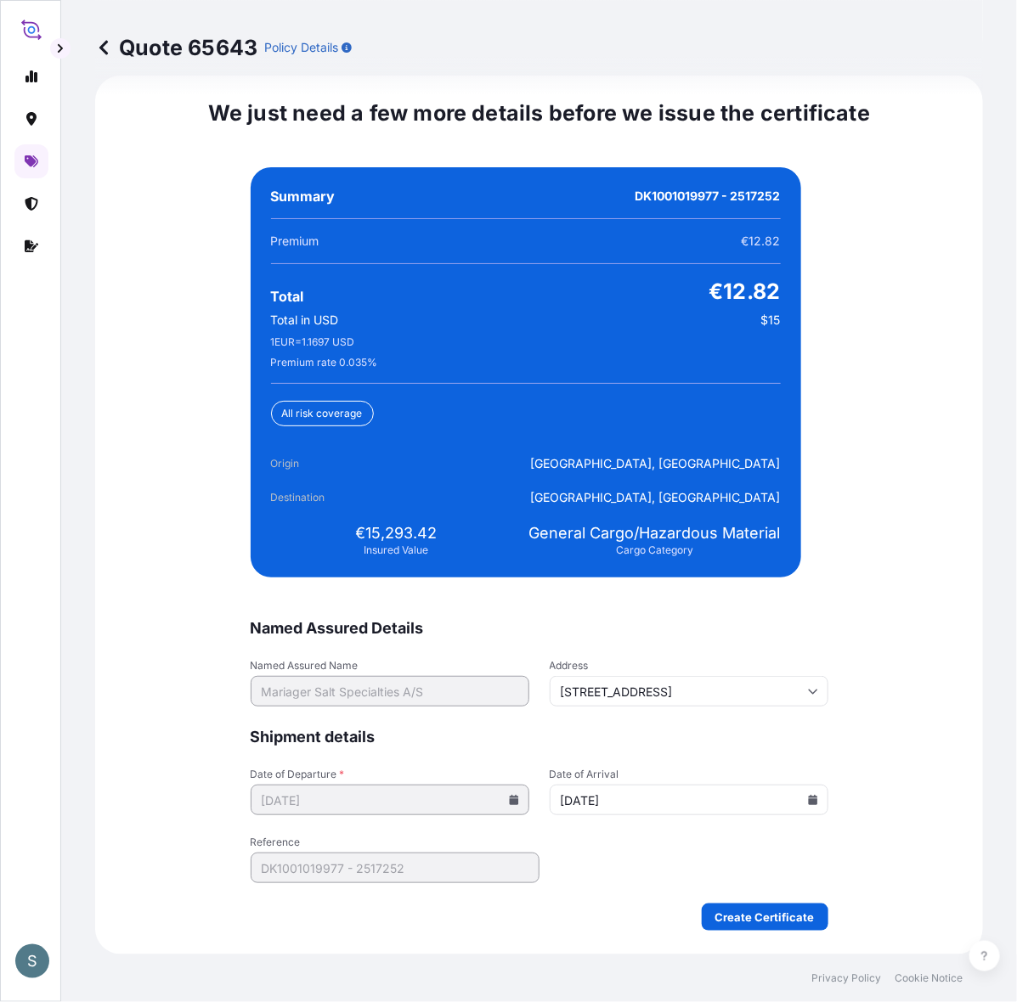
type input "[DATE]"
click at [837, 860] on div "We just need a few more details before we issue the certificate Named Assured D…" at bounding box center [538, 515] width 887 height 879
drag, startPoint x: 358, startPoint y: 537, endPoint x: 439, endPoint y: 539, distance: 80.7
click at [439, 539] on div "€15,293.42 Insured Value" at bounding box center [396, 540] width 251 height 34
copy span "15,293.42"
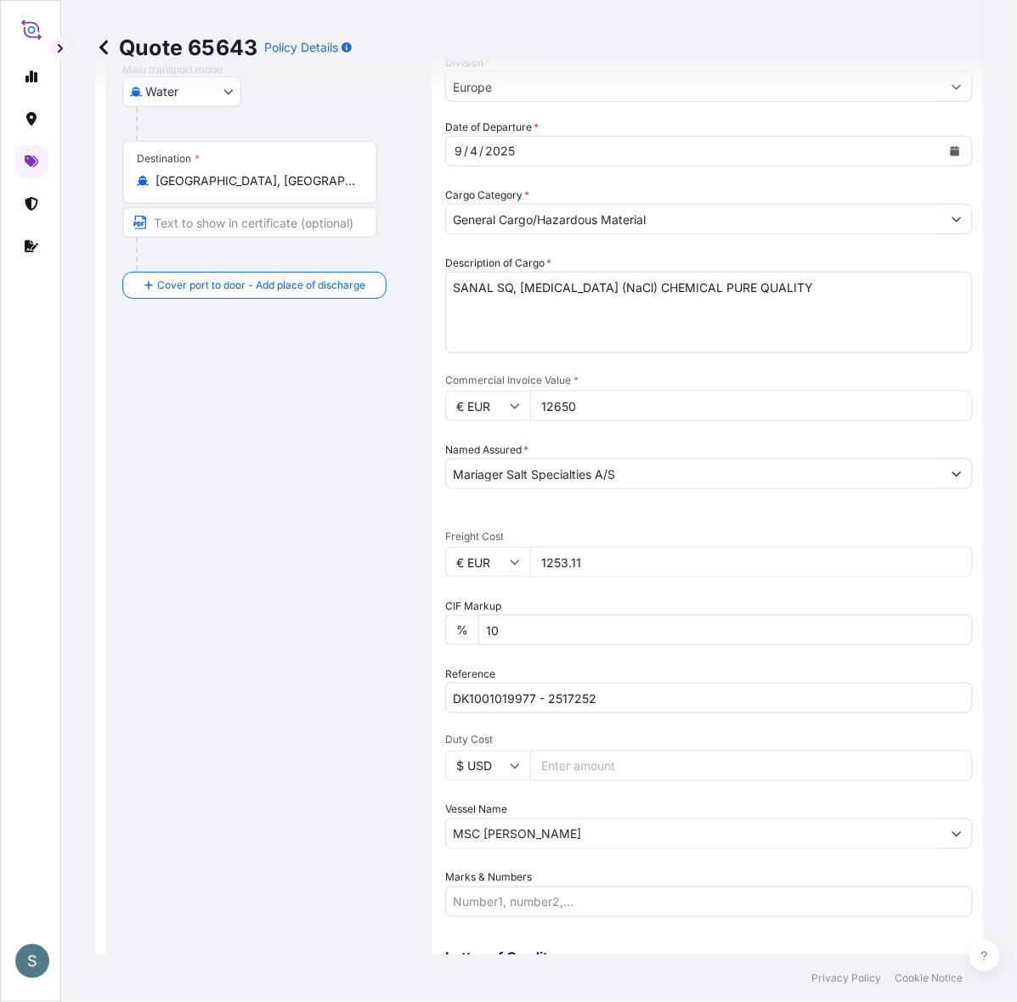
scroll to position [217, 0]
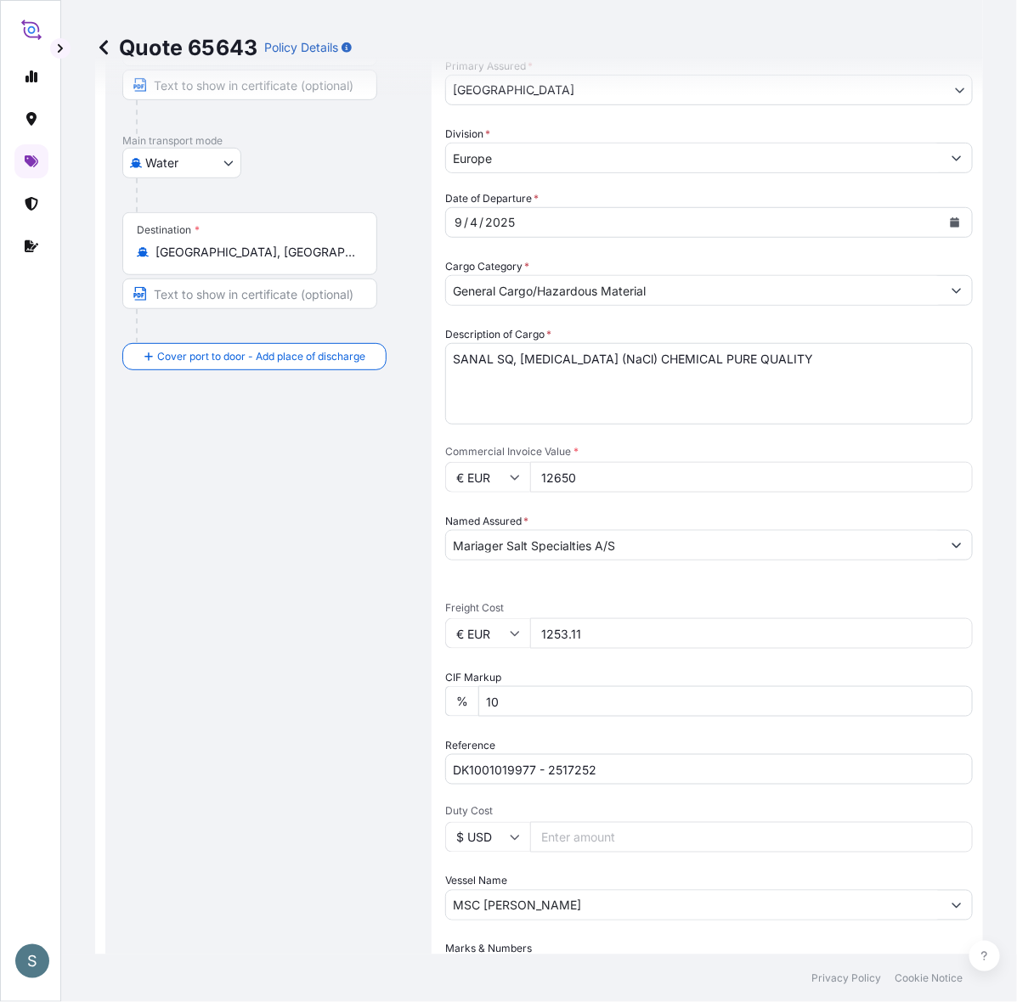
drag, startPoint x: 608, startPoint y: 675, endPoint x: 539, endPoint y: 678, distance: 68.8
click at [539, 649] on div "€ EUR 1253.11" at bounding box center [708, 633] width 527 height 31
paste input "194.23"
type input "1194.23"
click at [316, 714] on div "Route Details Cover door to port - Add loading place Place of loading Road / [G…" at bounding box center [268, 501] width 292 height 1193
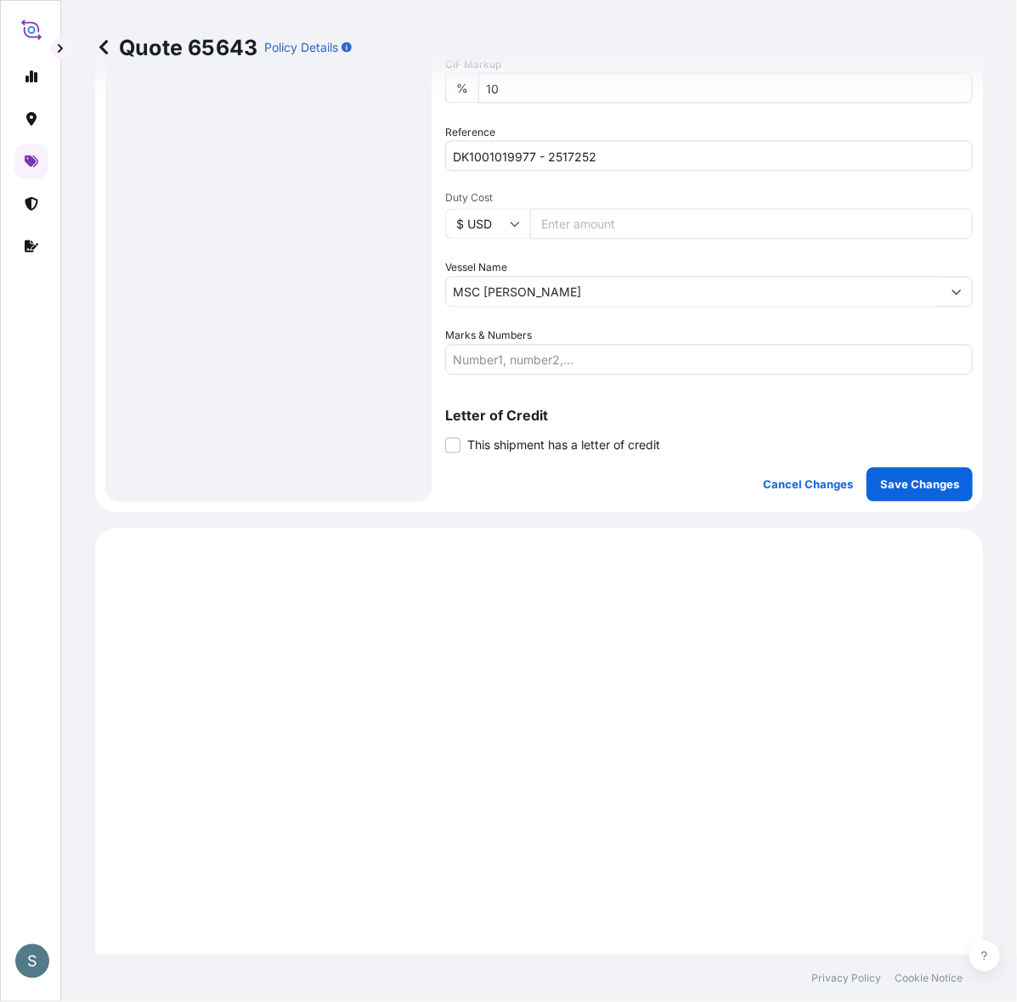
scroll to position [926, 0]
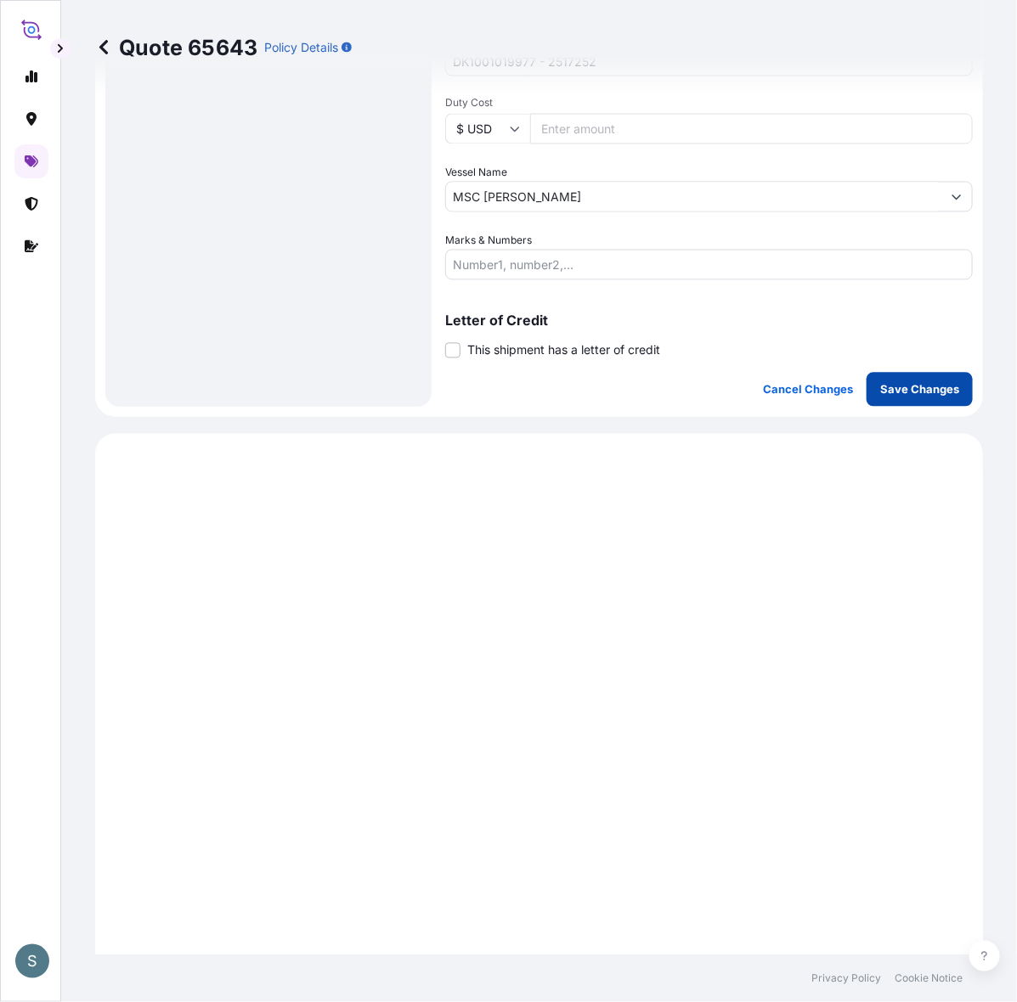
click at [880, 398] on p "Save Changes" at bounding box center [919, 389] width 79 height 17
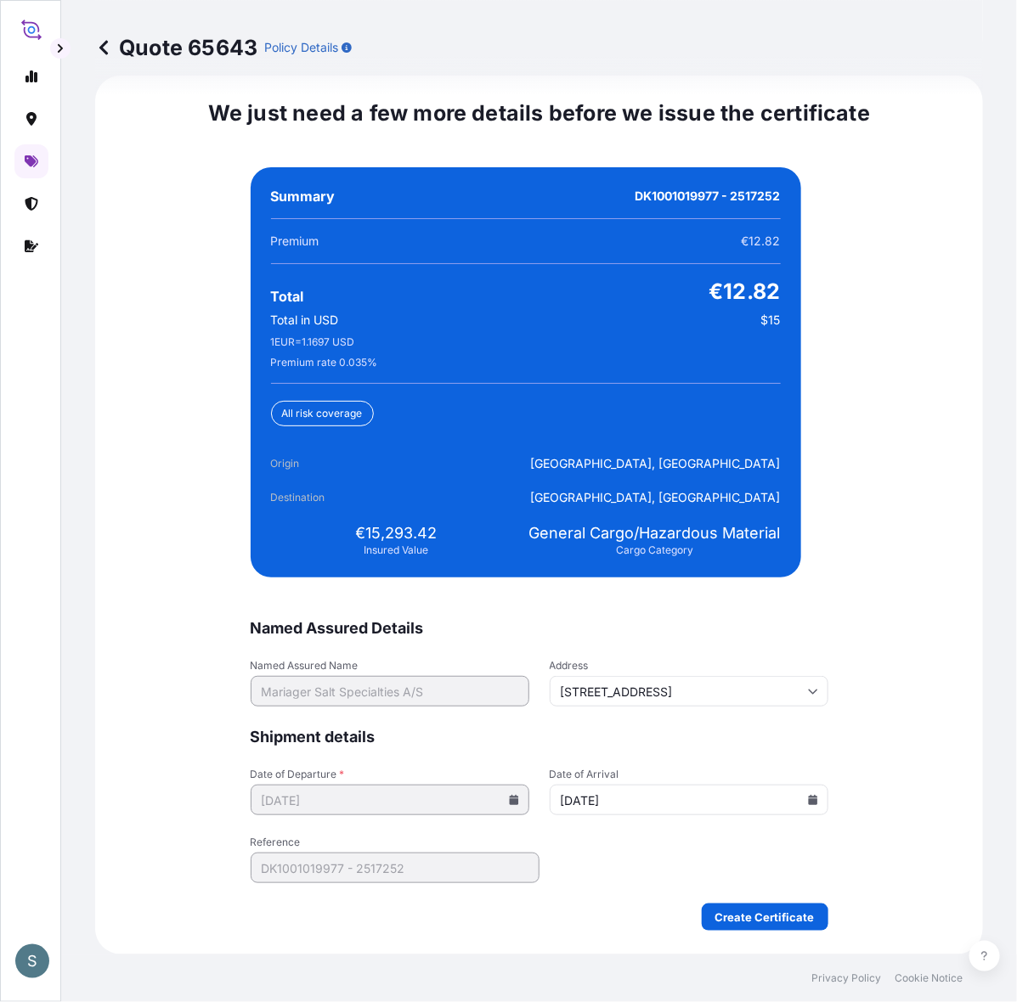
scroll to position [4110, 0]
drag, startPoint x: 359, startPoint y: 542, endPoint x: 427, endPoint y: 541, distance: 67.9
click at [427, 541] on span "€15,293.42" at bounding box center [397, 533] width 82 height 20
select select "Water"
select select "31589"
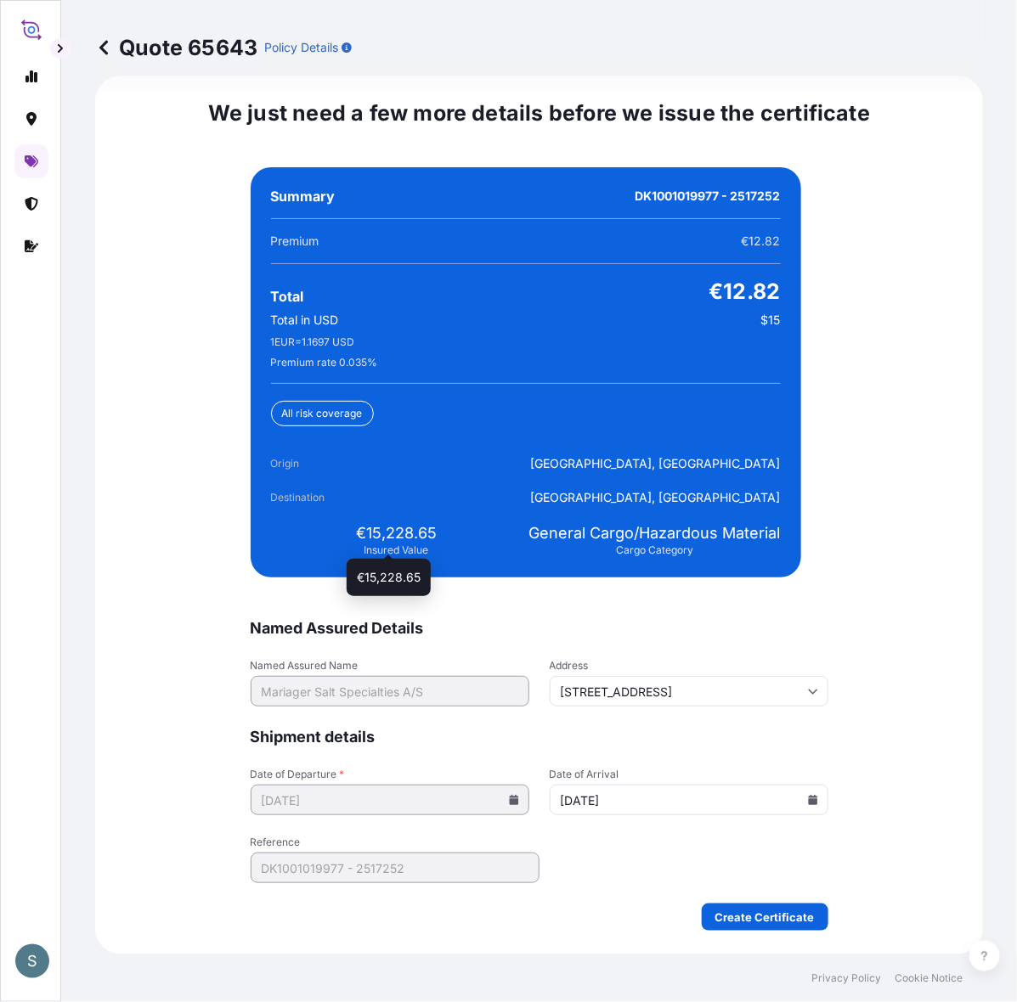
click at [420, 540] on span "€15,228.65" at bounding box center [396, 533] width 81 height 20
drag, startPoint x: 436, startPoint y: 540, endPoint x: 357, endPoint y: 539, distance: 79.0
click at [357, 539] on div "€15,228.65 Insured Value" at bounding box center [396, 540] width 251 height 34
copy span "15,228.65"
click at [397, 556] on span "Insured Value" at bounding box center [396, 550] width 65 height 14
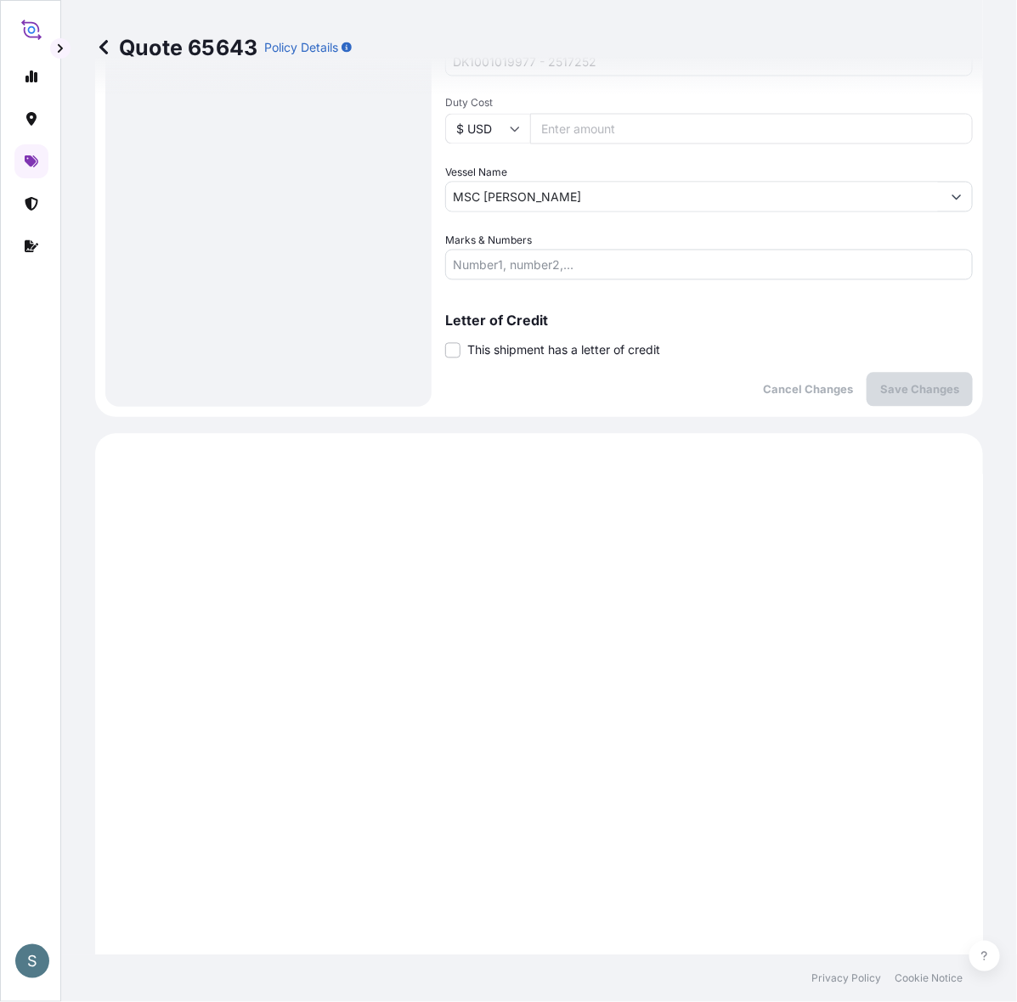
scroll to position [41, 0]
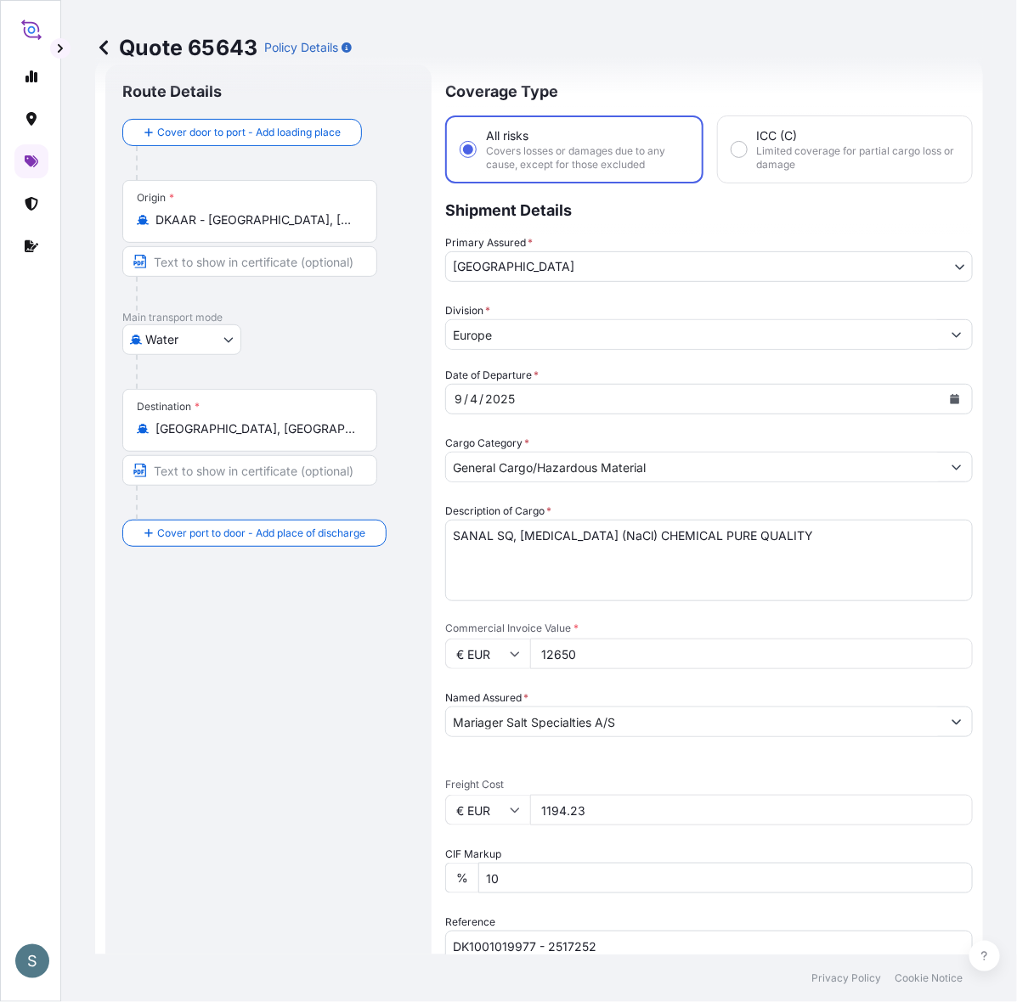
click at [251, 904] on div "Route Details Cover door to port - Add loading place Place of loading Road / [G…" at bounding box center [268, 678] width 292 height 1193
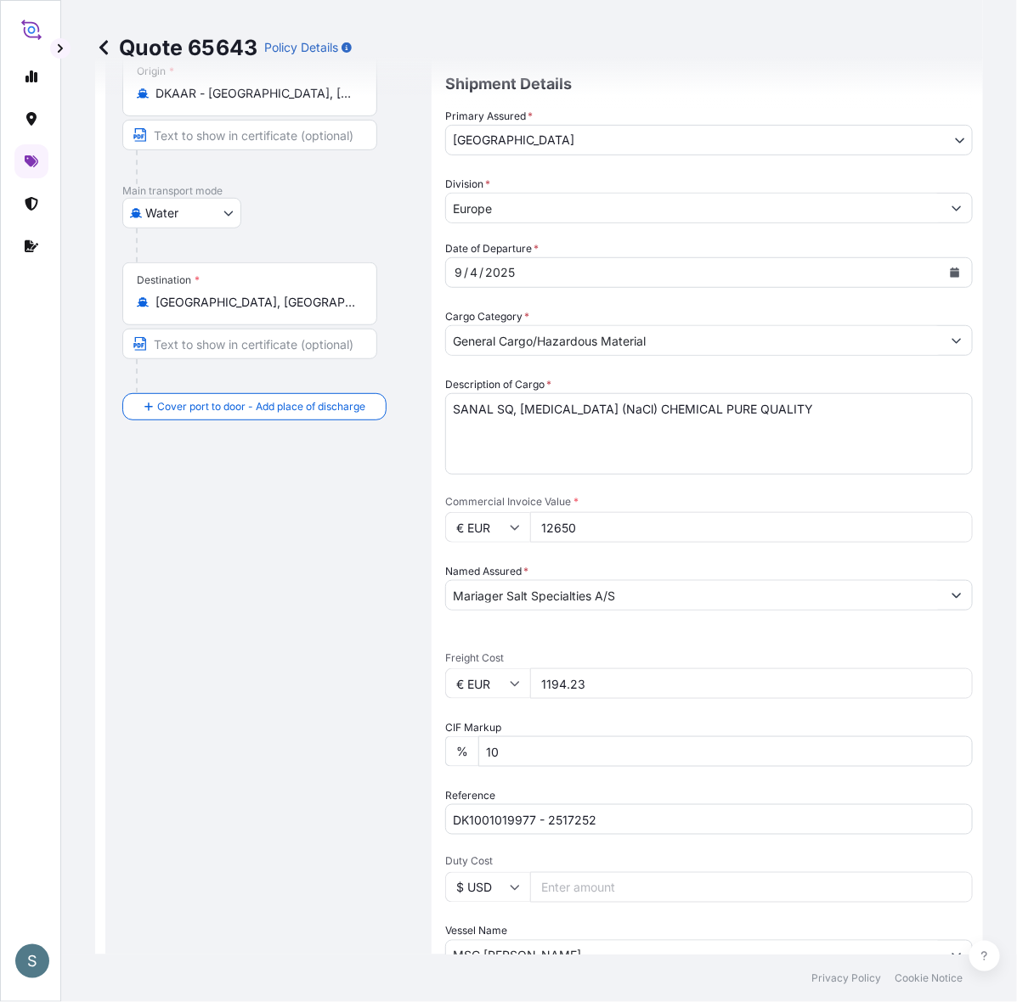
scroll to position [217, 0]
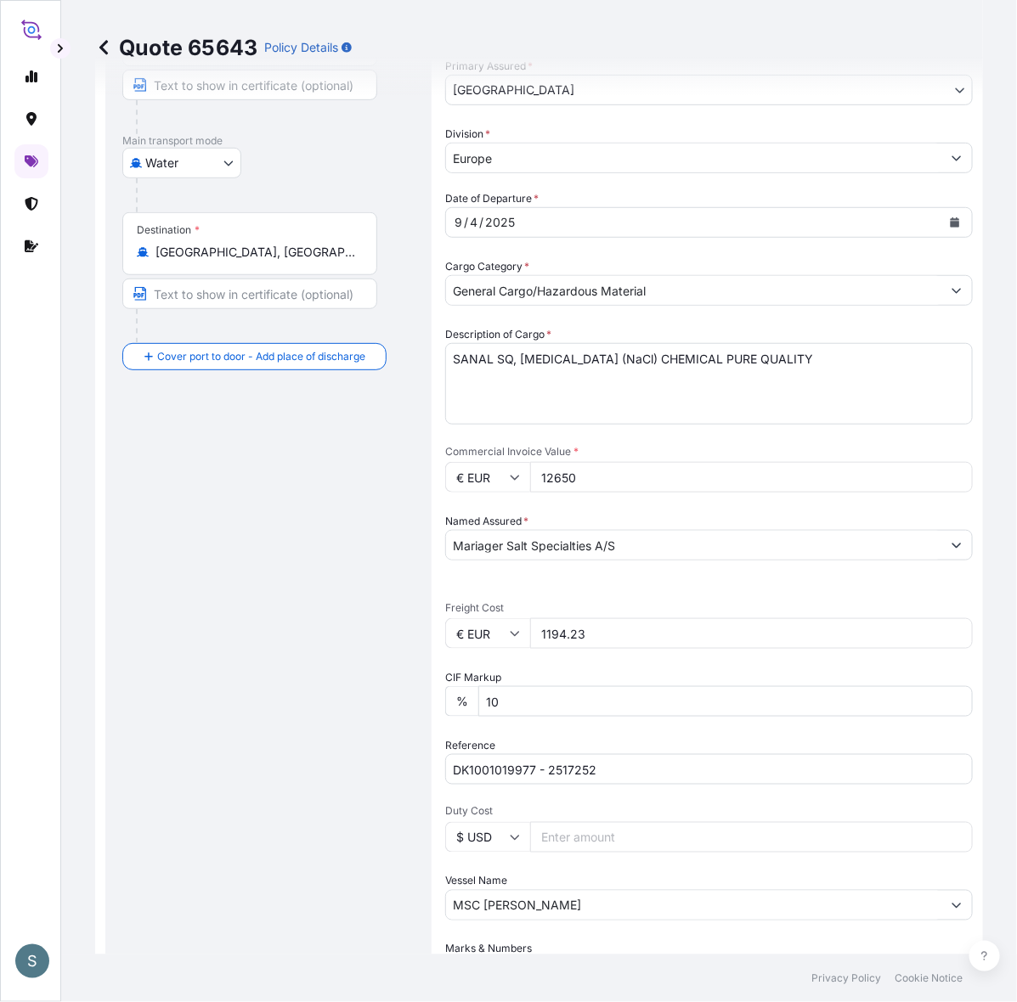
drag, startPoint x: 617, startPoint y: 680, endPoint x: 542, endPoint y: 677, distance: 74.8
click at [542, 649] on div "€ EUR 1194.23" at bounding box center [708, 633] width 527 height 31
paste input "253.11"
type input "1253.11"
click at [350, 750] on div "Route Details Cover door to port - Add loading place Place of loading Road / [G…" at bounding box center [268, 501] width 292 height 1193
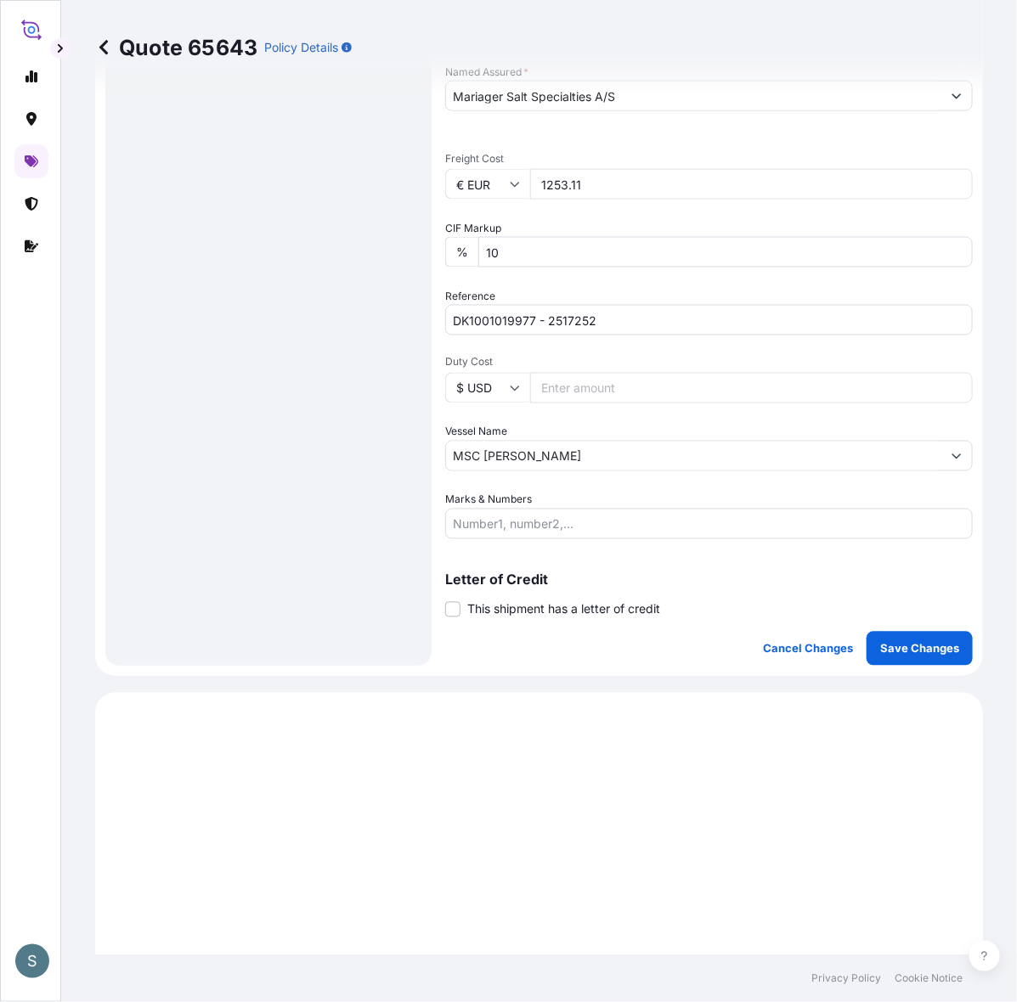
scroll to position [748, 0]
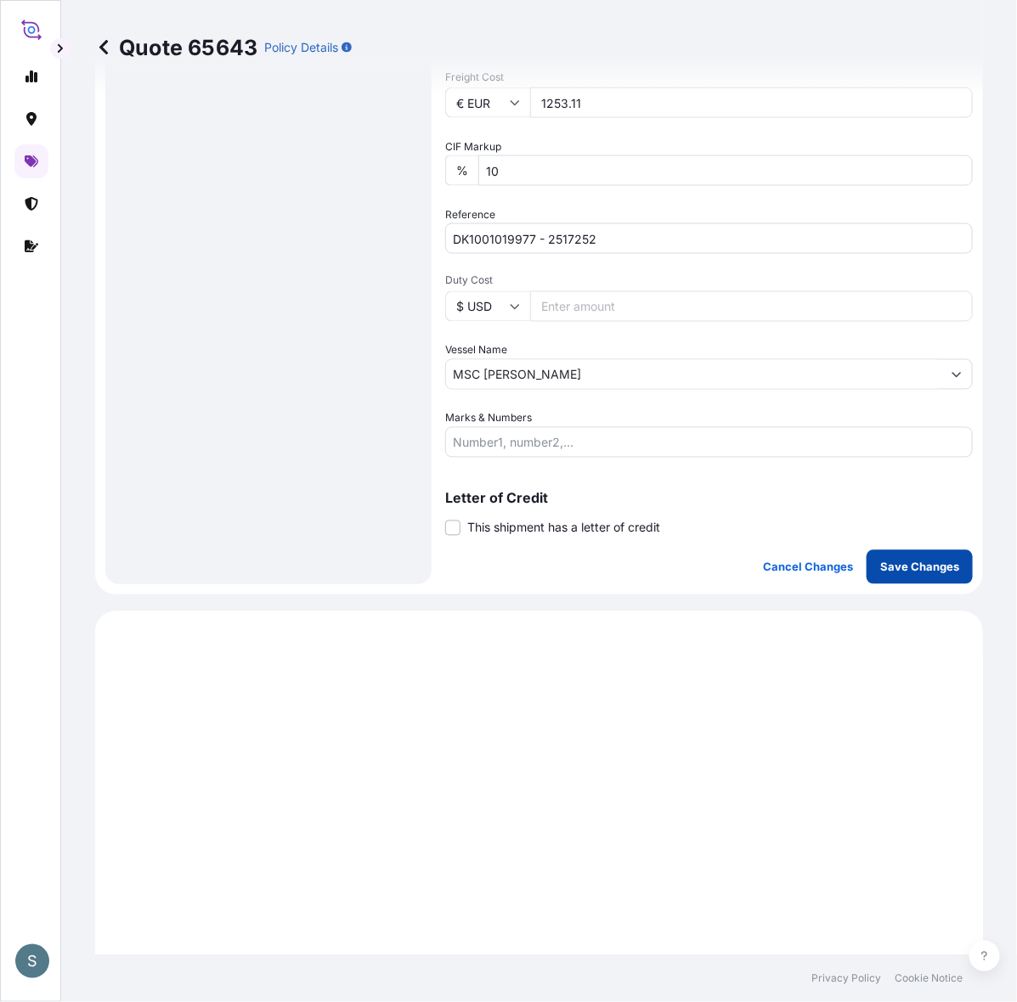
click at [913, 576] on p "Save Changes" at bounding box center [919, 567] width 79 height 17
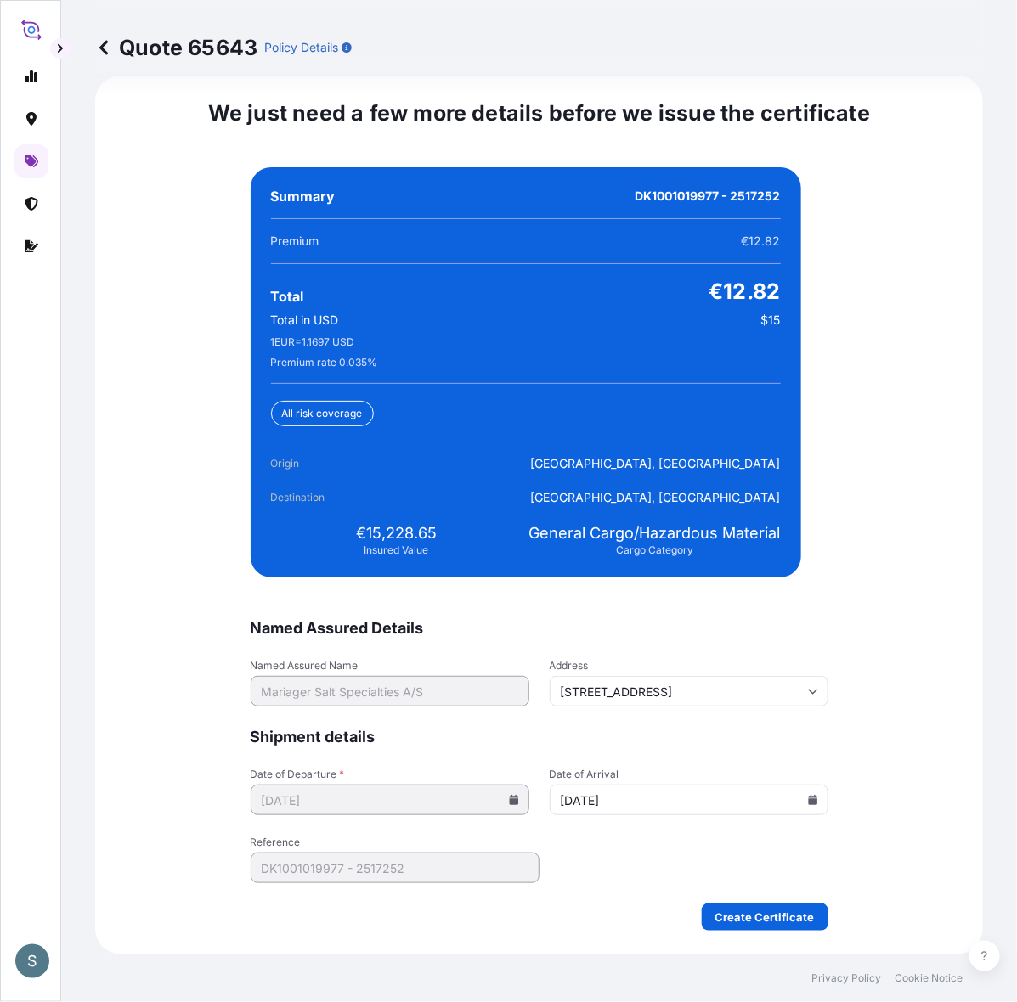
scroll to position [4110, 0]
drag, startPoint x: 359, startPoint y: 535, endPoint x: 431, endPoint y: 535, distance: 71.3
click at [431, 535] on div "€15,228.65 Insured Value" at bounding box center [396, 540] width 251 height 34
copy span "15,228.65"
select select "Water"
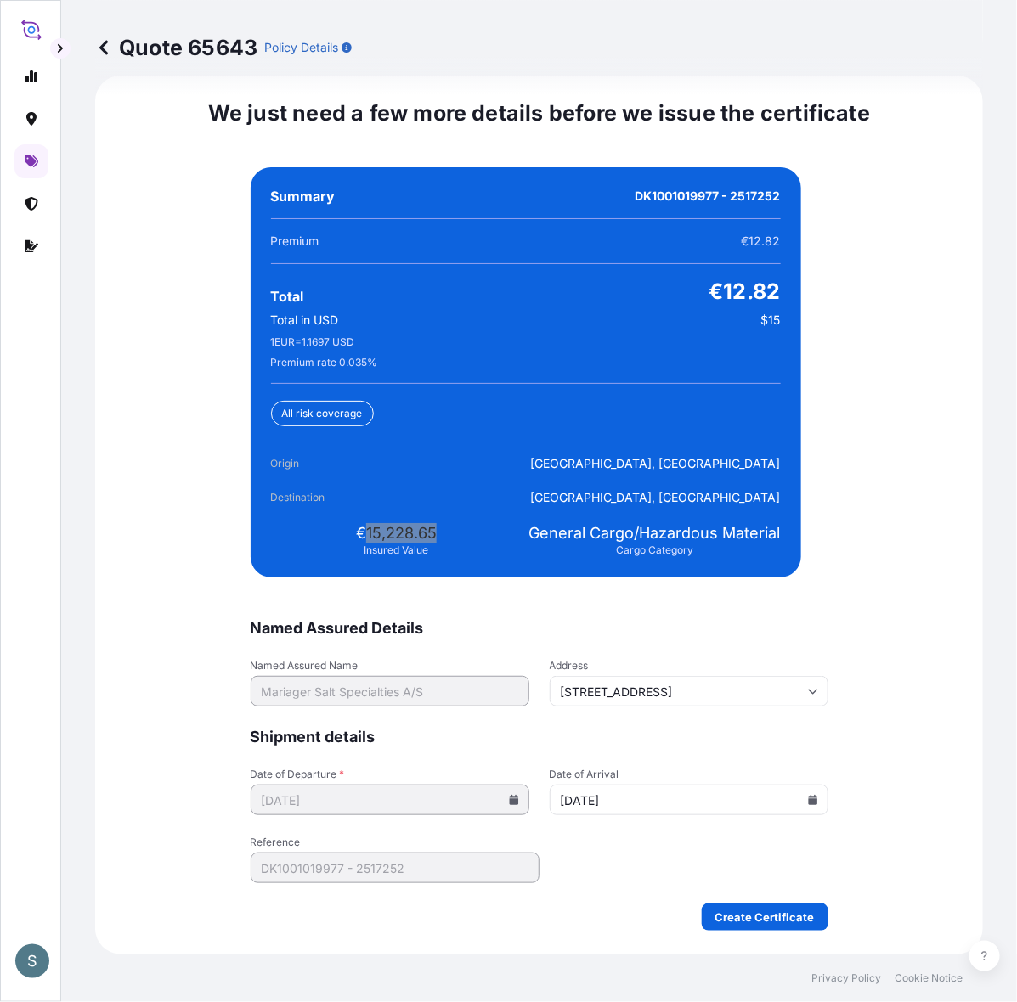
select select "31589"
drag, startPoint x: 357, startPoint y: 521, endPoint x: 435, endPoint y: 520, distance: 78.1
click at [435, 523] on div "€15,293.42 Insured Value" at bounding box center [396, 540] width 251 height 34
copy span "15,293.42"
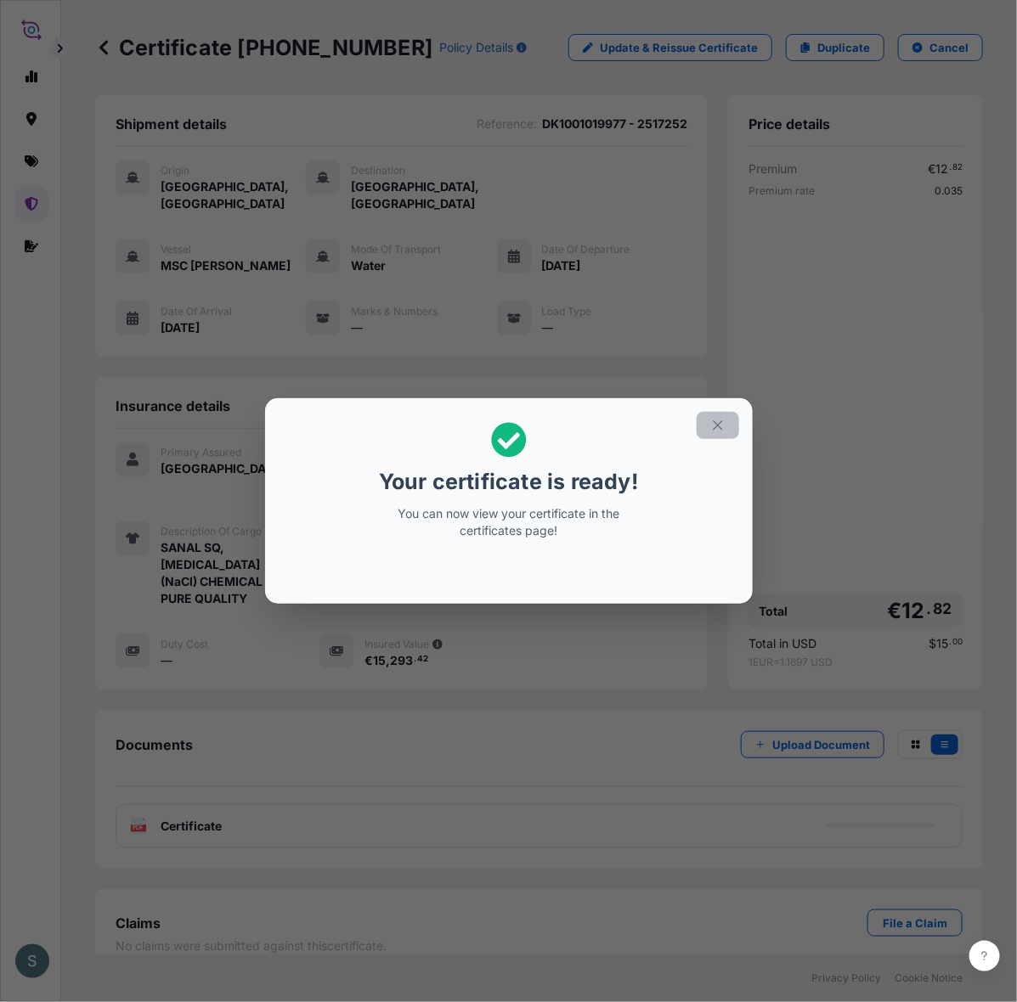
click at [739, 423] on button "button" at bounding box center [717, 425] width 42 height 27
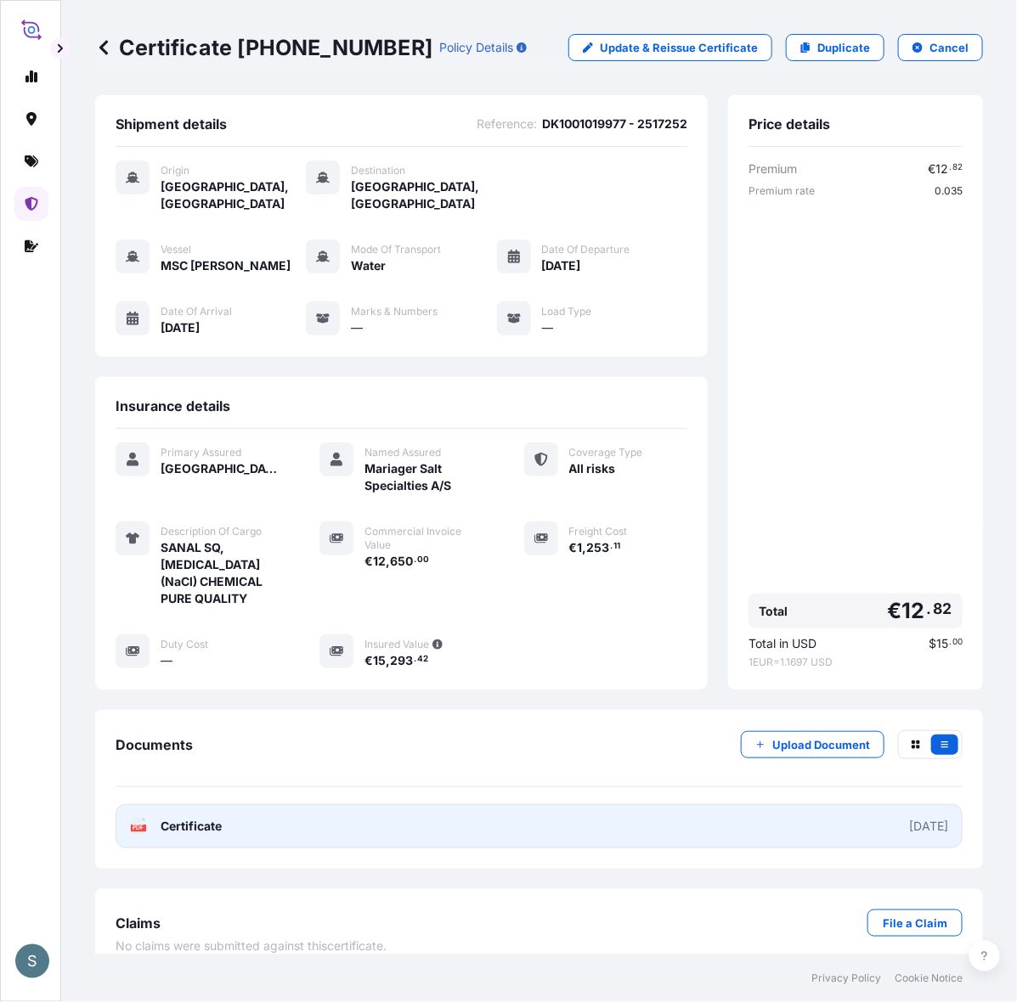
click at [435, 848] on link "PDF Certificate [DATE]" at bounding box center [538, 826] width 847 height 44
